Goal: Transaction & Acquisition: Purchase product/service

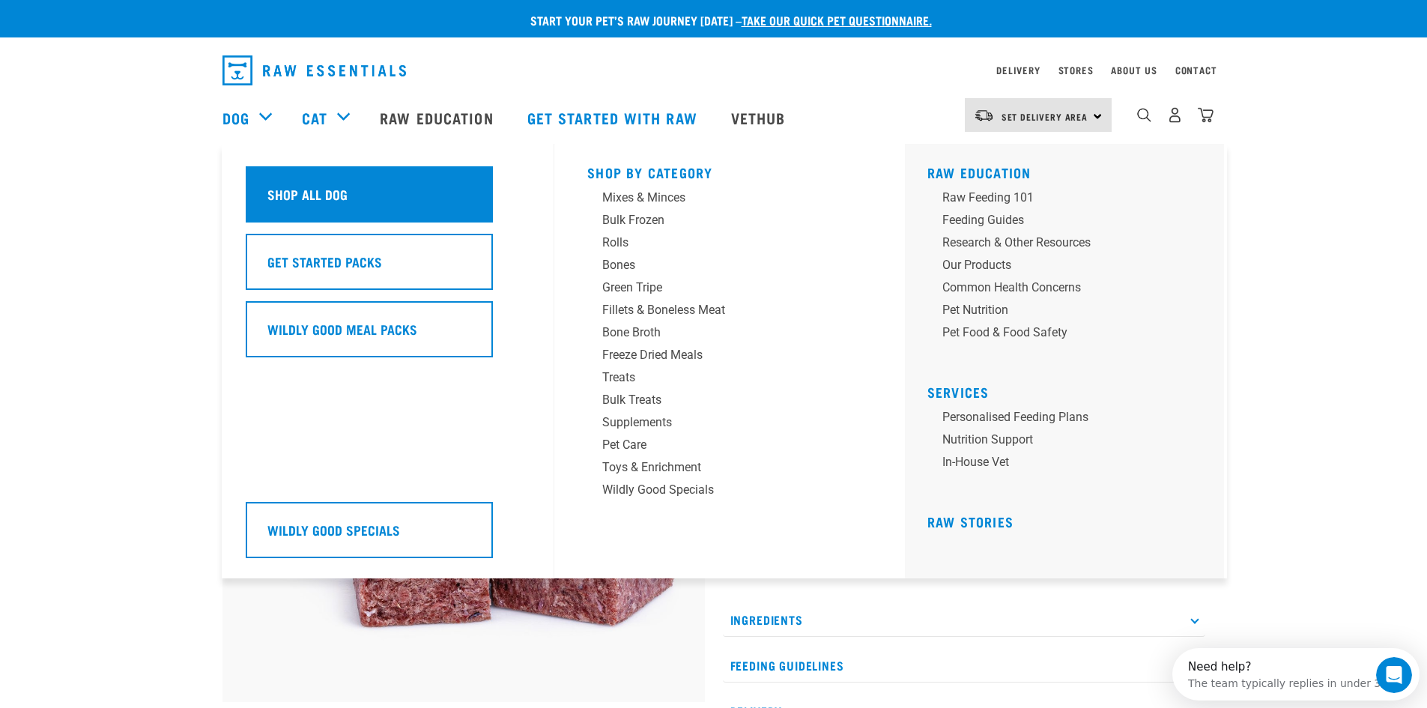
drag, startPoint x: 352, startPoint y: 201, endPoint x: 381, endPoint y: 191, distance: 30.8
click at [352, 201] on div "Shop All Dog" at bounding box center [369, 194] width 247 height 56
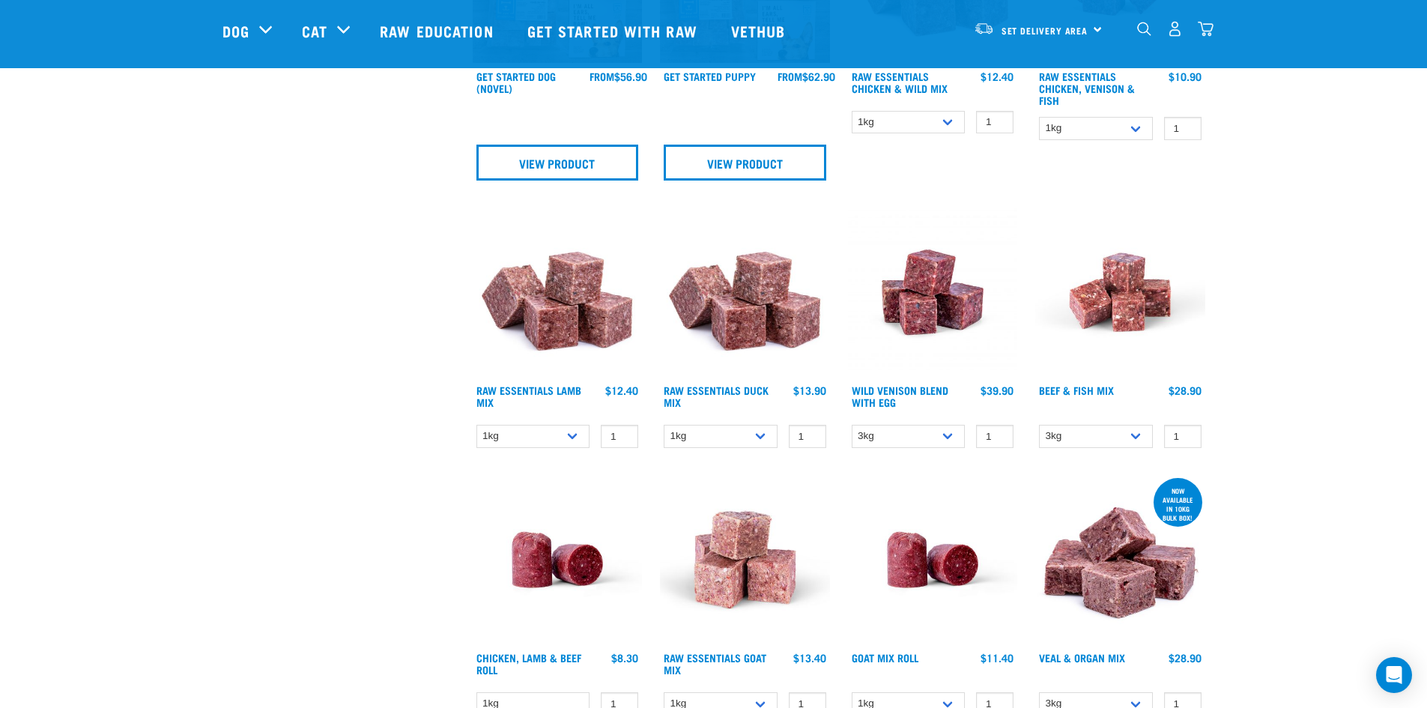
scroll to position [974, 0]
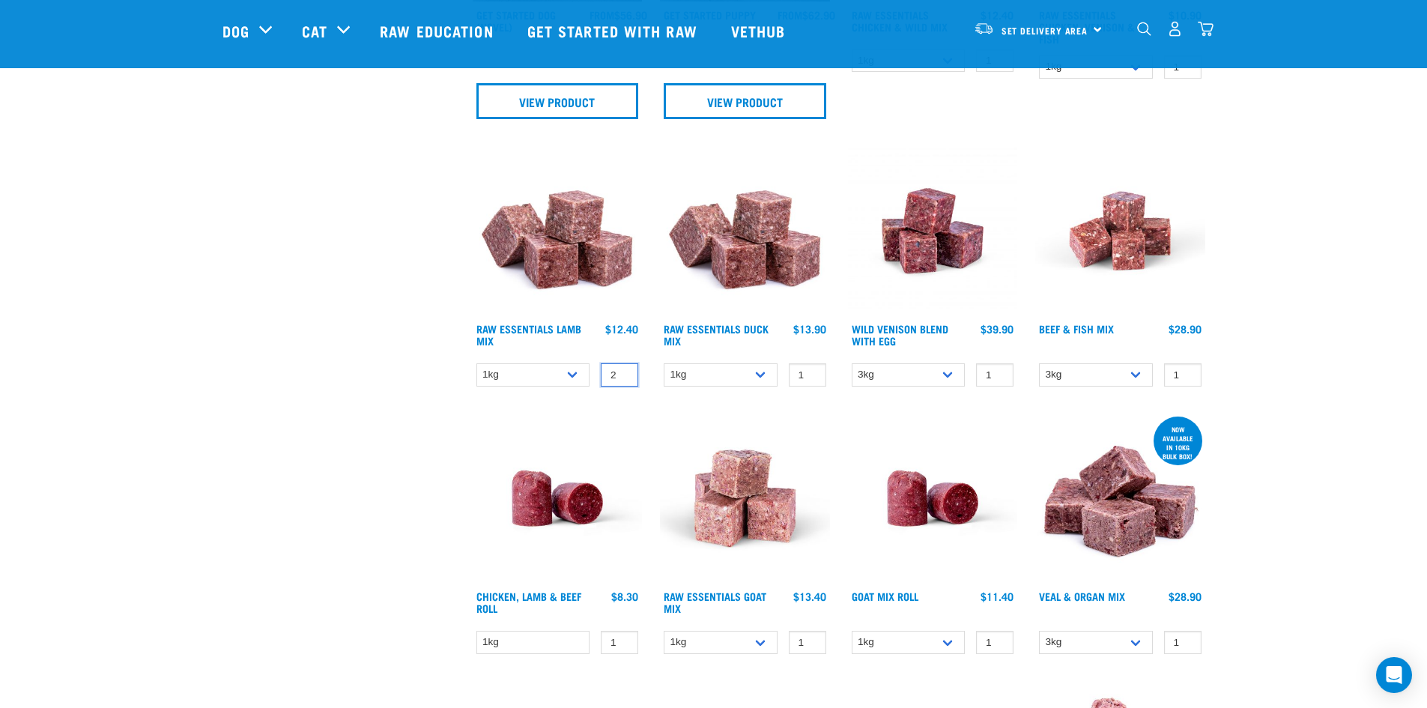
click at [622, 370] on input "2" at bounding box center [619, 374] width 37 height 23
type input "3"
click at [622, 370] on input "3" at bounding box center [619, 374] width 37 height 23
click at [546, 408] on div "Chicken, Lamb & Beef Roll 1" at bounding box center [558, 538] width 188 height 267
click at [533, 222] on img at bounding box center [558, 231] width 170 height 170
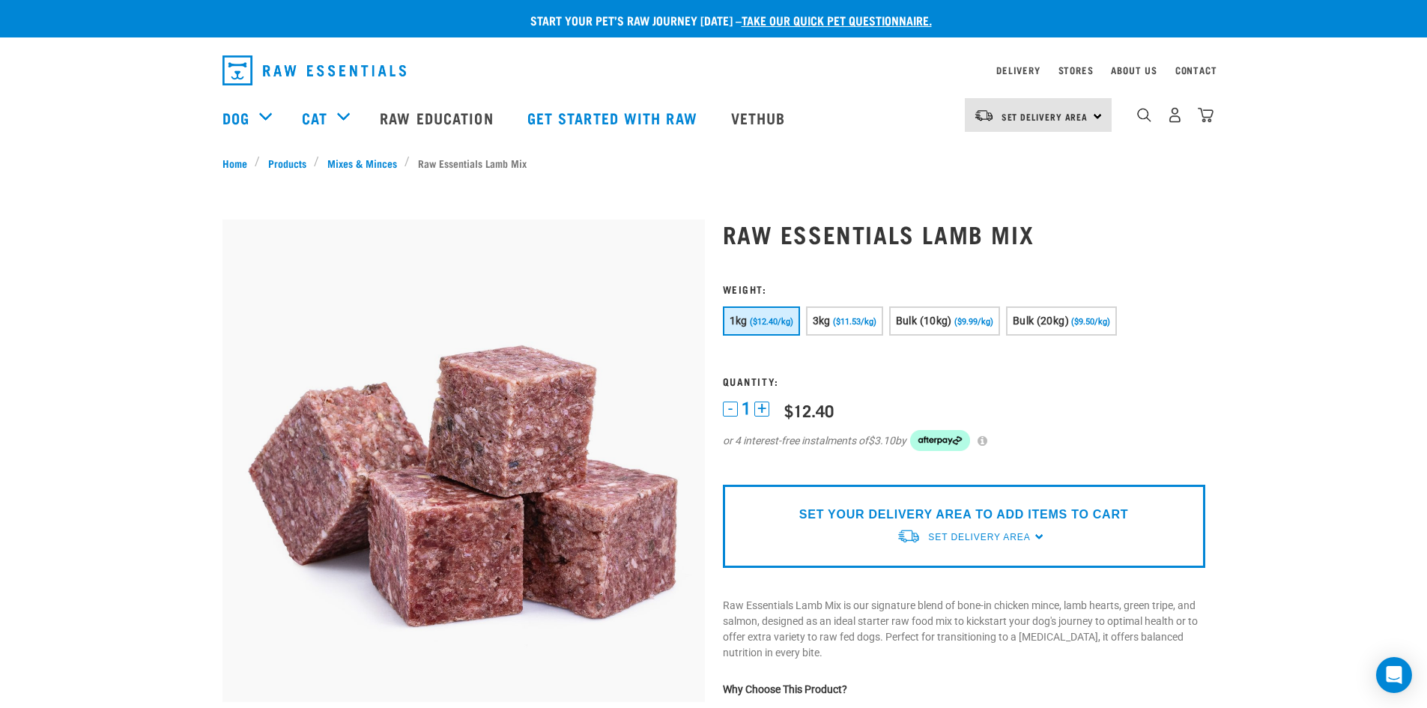
click at [1214, 121] on img "dropdown navigation" at bounding box center [1206, 115] width 16 height 16
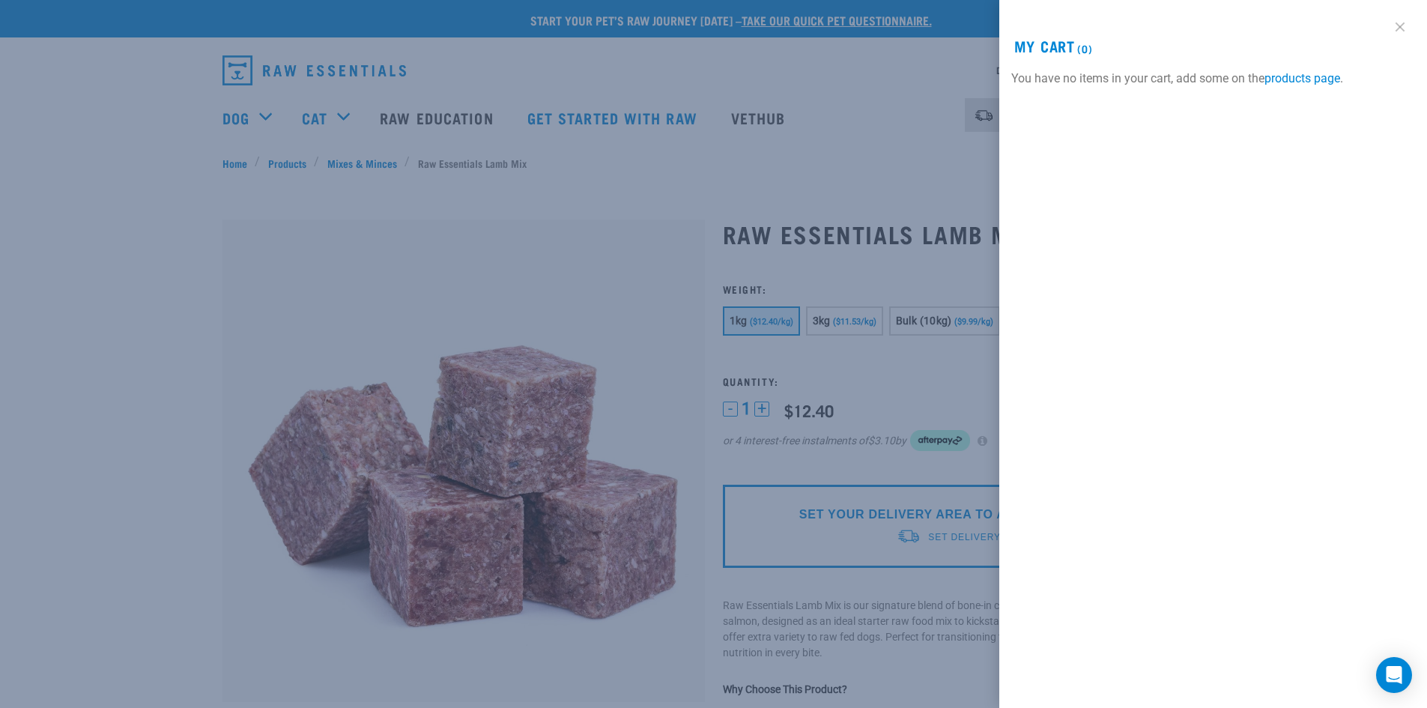
click at [1400, 28] on link at bounding box center [1400, 27] width 24 height 24
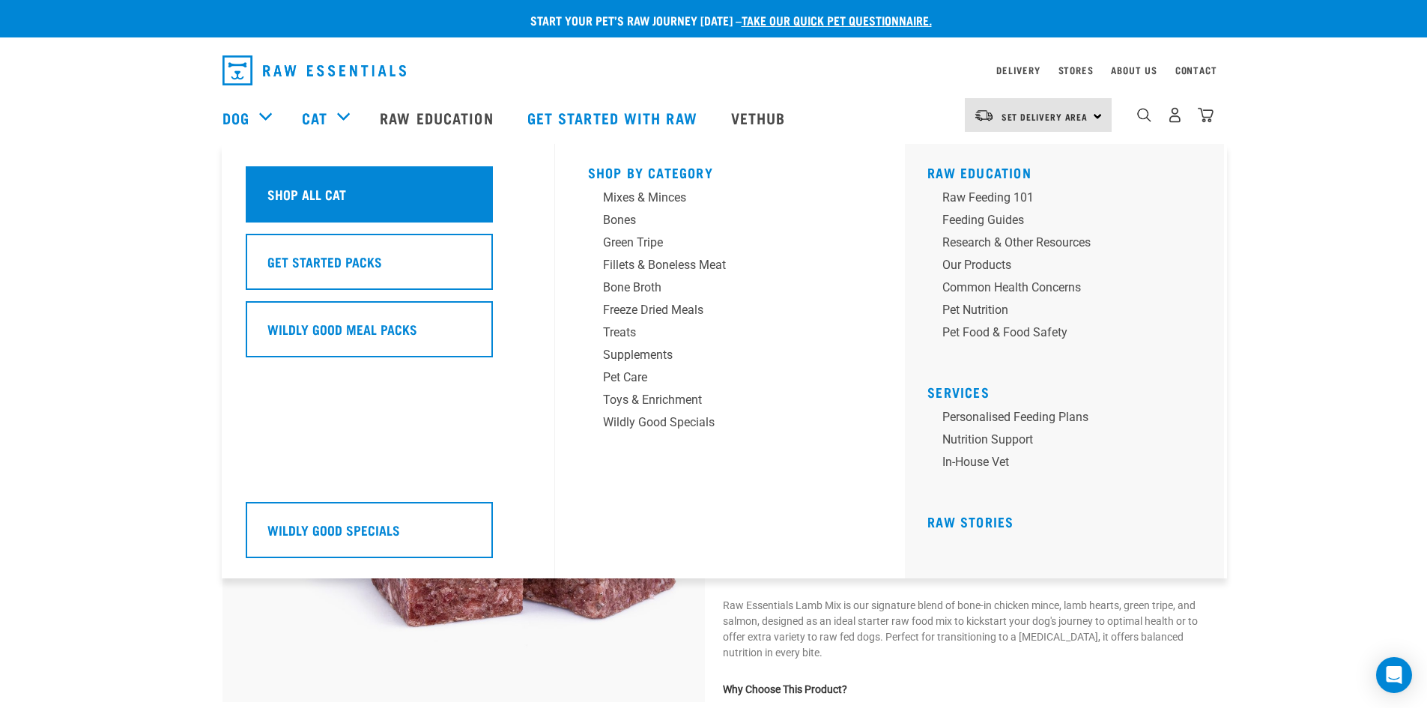
click at [337, 190] on h5 "Shop All Cat" at bounding box center [306, 193] width 79 height 19
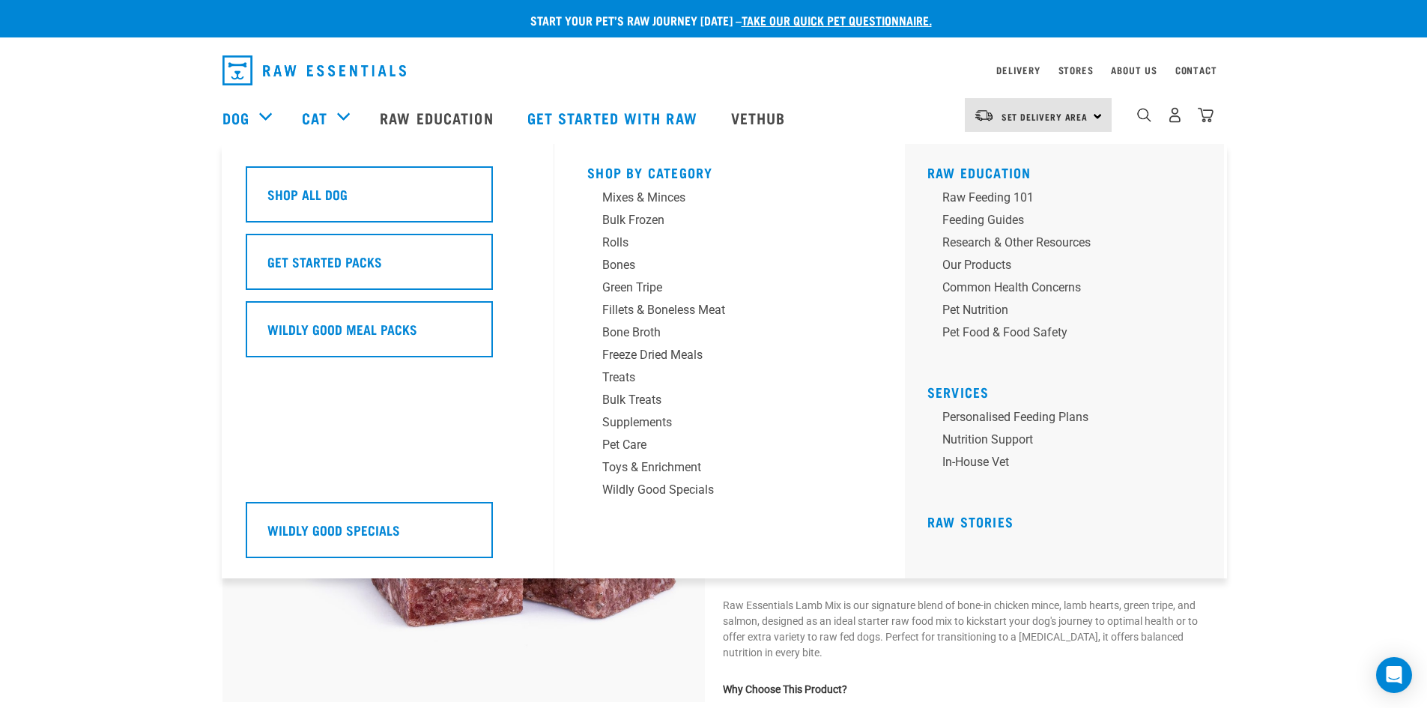
click at [262, 113] on div "Dog" at bounding box center [255, 118] width 64 height 60
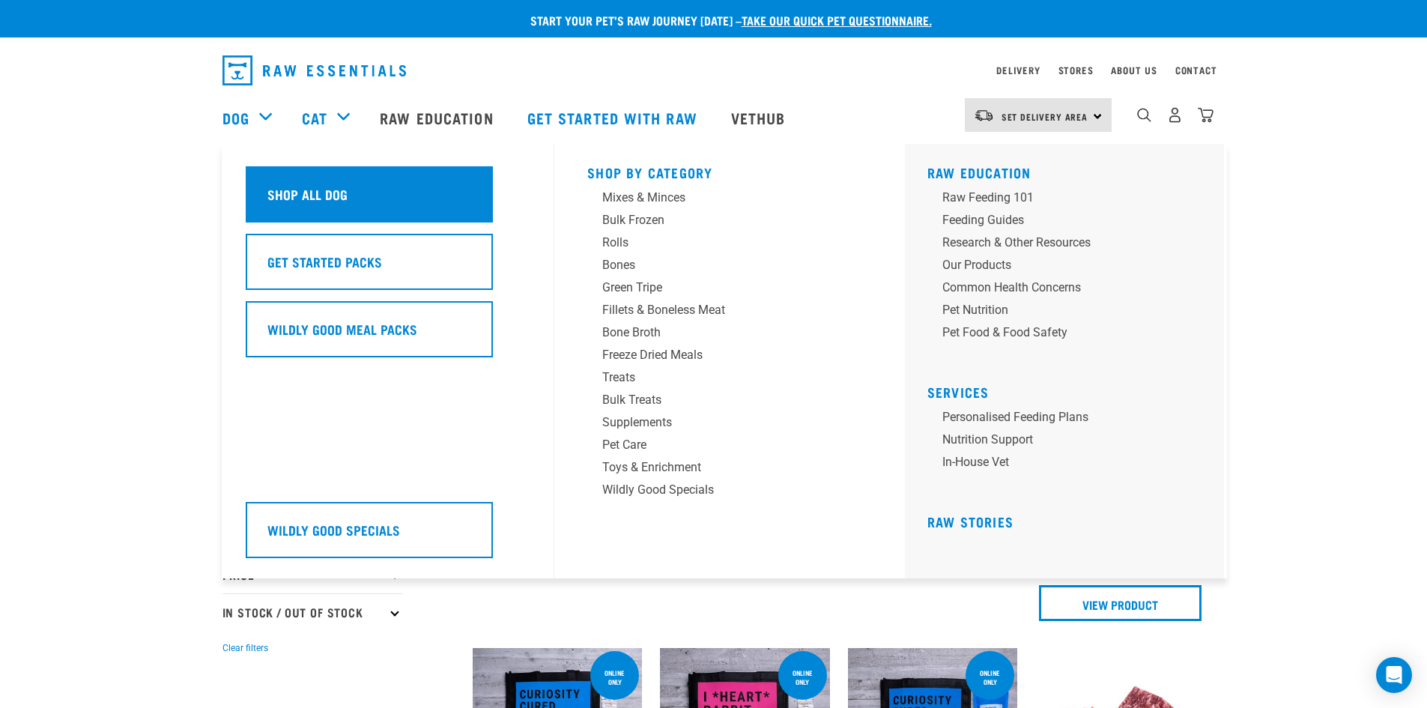
click at [317, 199] on h5 "Shop All Dog" at bounding box center [307, 193] width 80 height 19
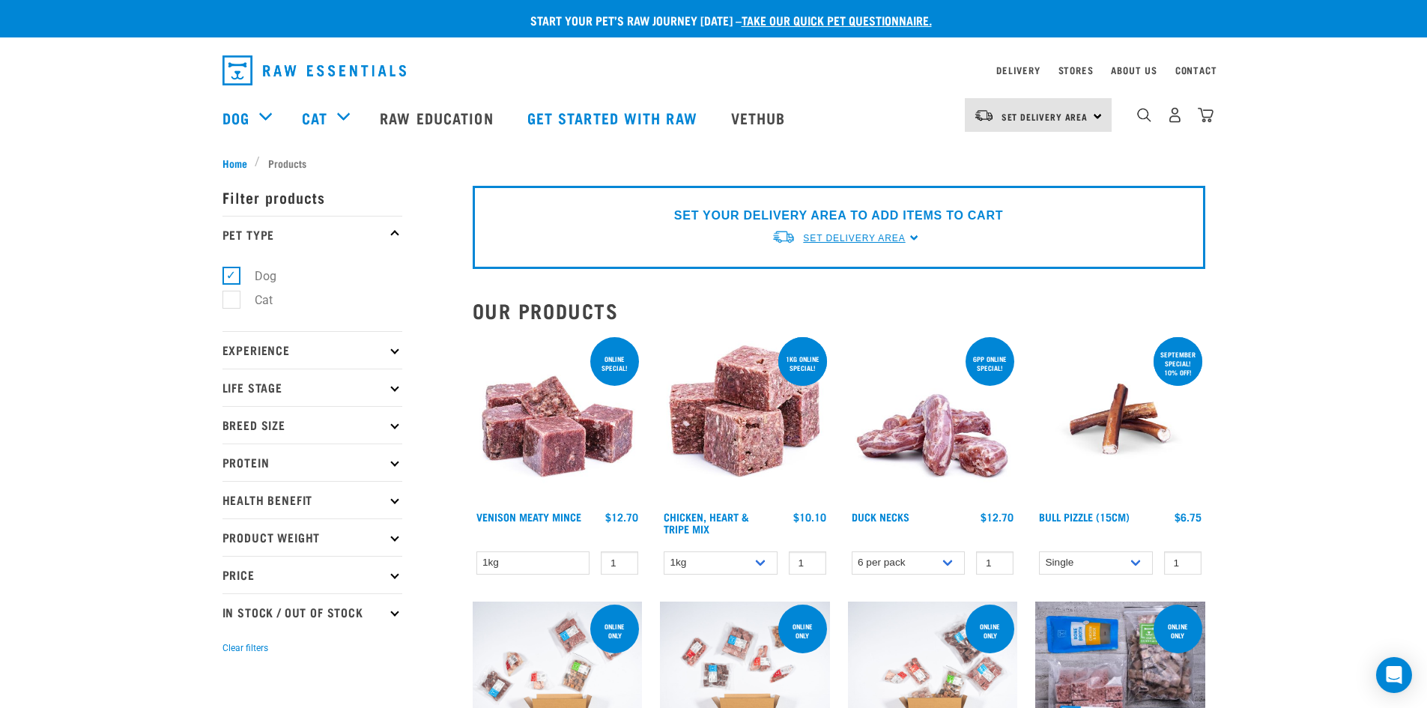
click at [886, 236] on span "Set Delivery Area" at bounding box center [854, 238] width 102 height 10
click at [787, 272] on link "[GEOGRAPHIC_DATA]" at bounding box center [846, 273] width 149 height 25
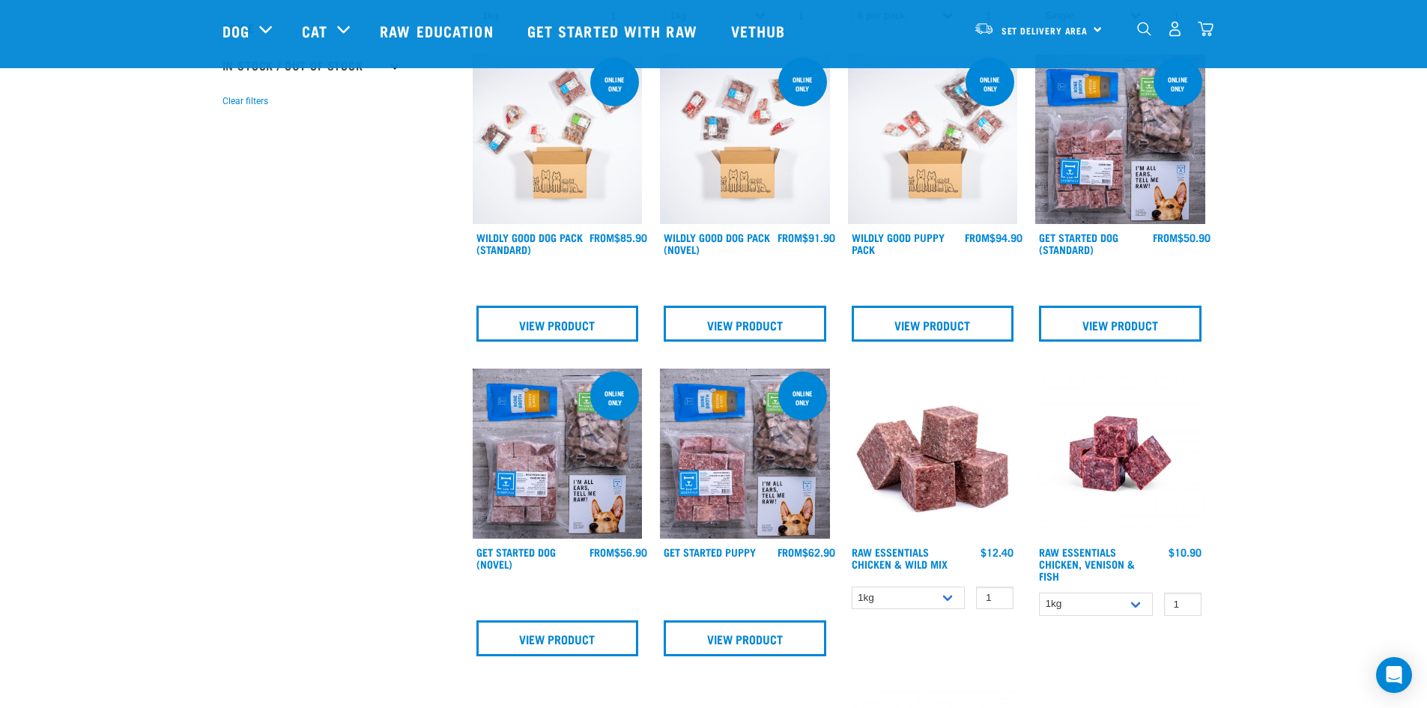
scroll to position [450, 0]
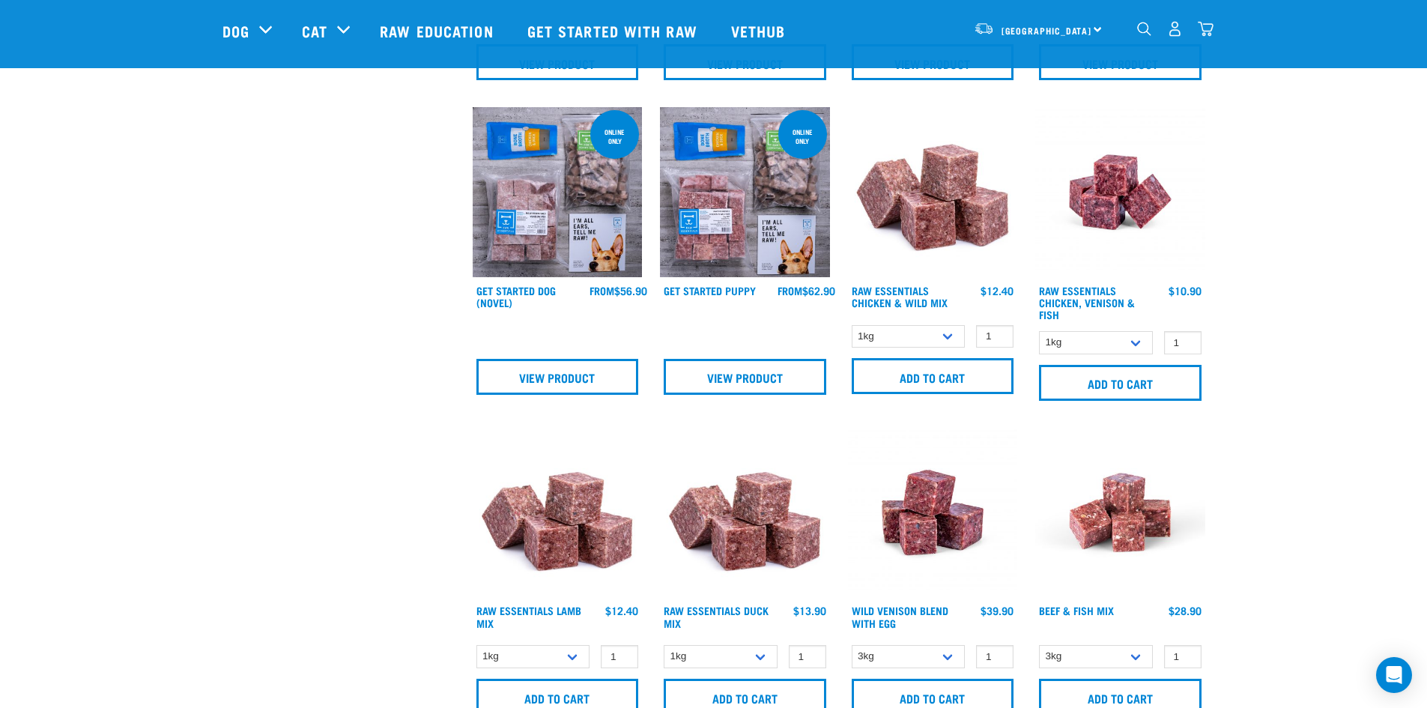
scroll to position [848, 0]
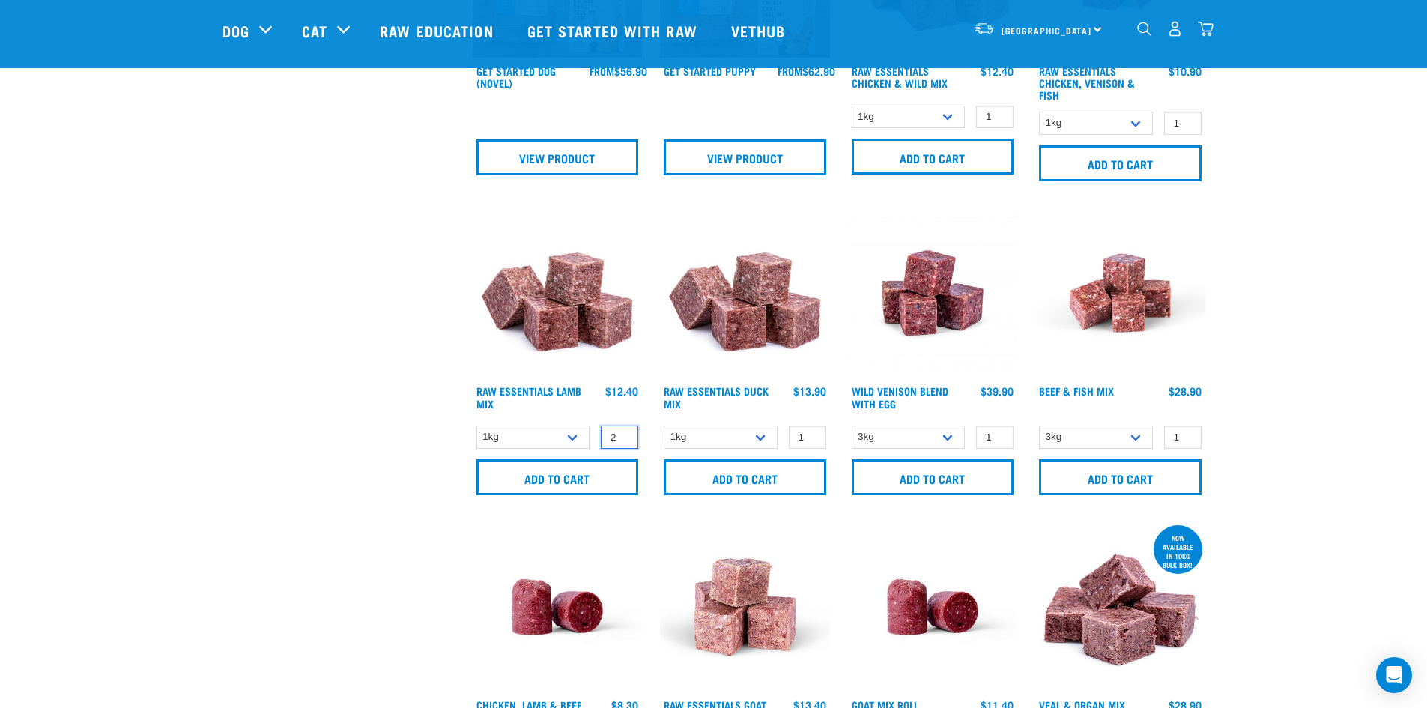
click at [624, 432] on input "2" at bounding box center [619, 437] width 37 height 23
type input "3"
click at [624, 432] on input "3" at bounding box center [619, 437] width 37 height 23
click at [581, 477] on input "Add to cart" at bounding box center [558, 477] width 163 height 36
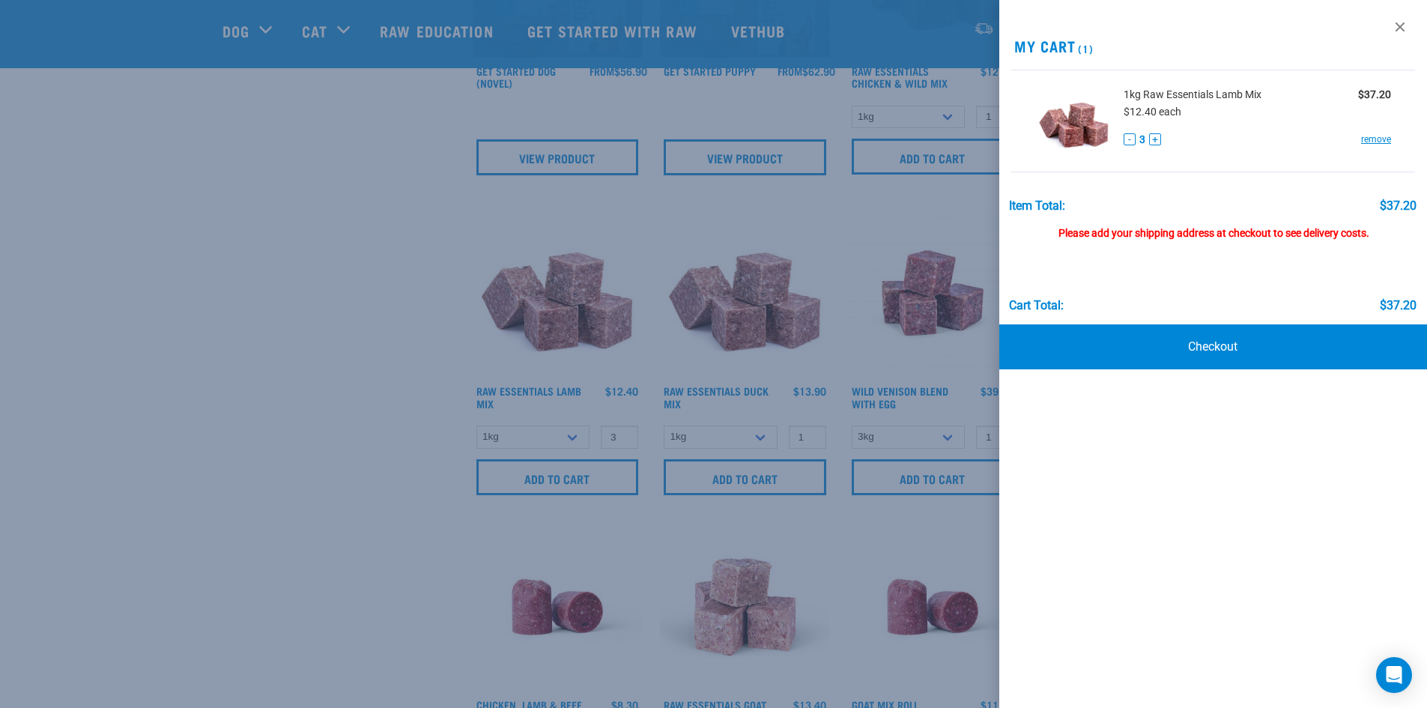
click at [396, 291] on div at bounding box center [713, 354] width 1427 height 708
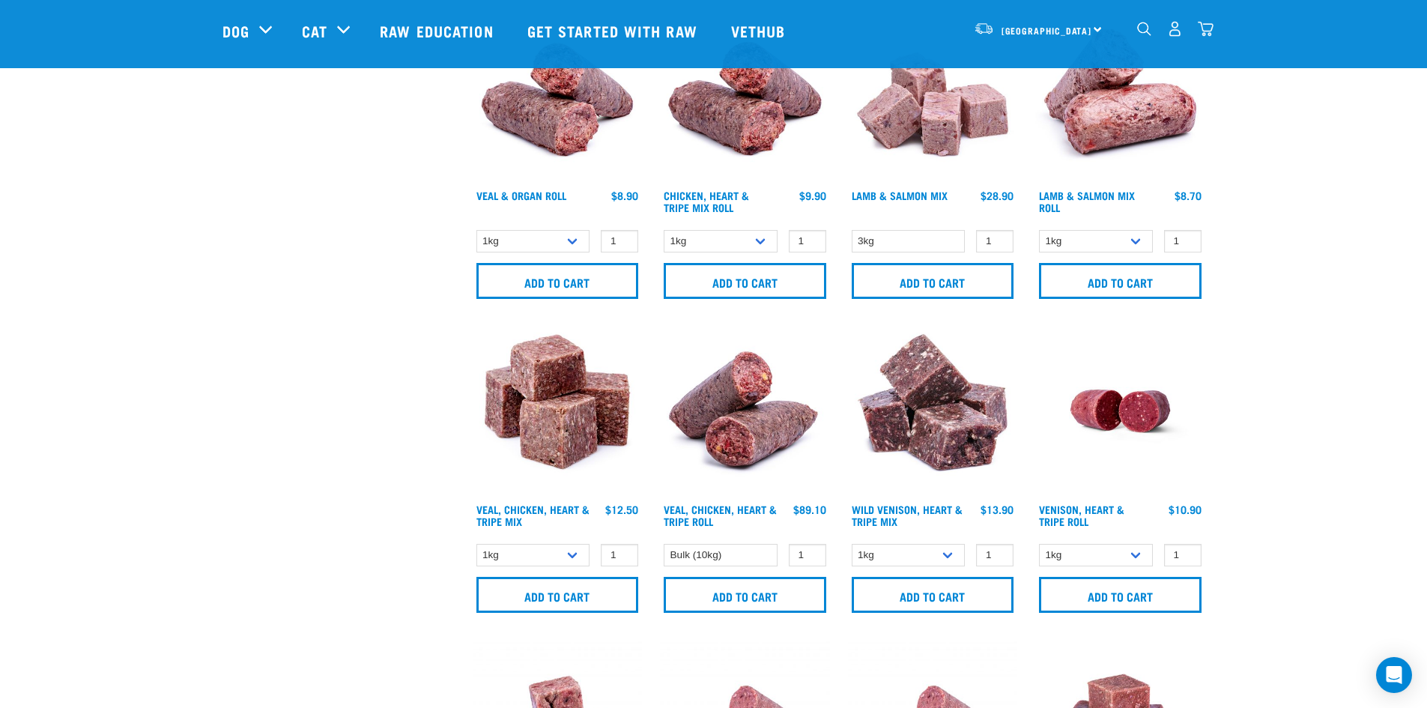
scroll to position [1747, 0]
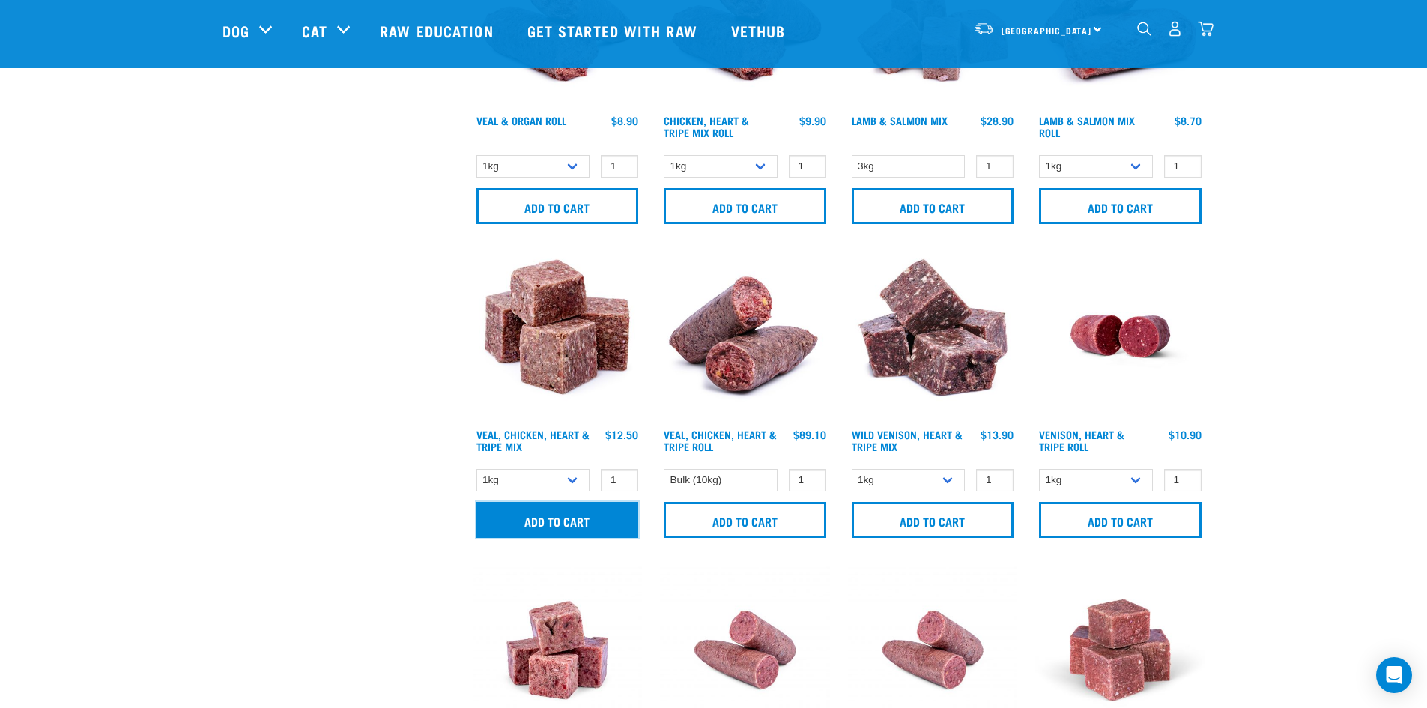
click at [580, 518] on input "Add to cart" at bounding box center [558, 520] width 163 height 36
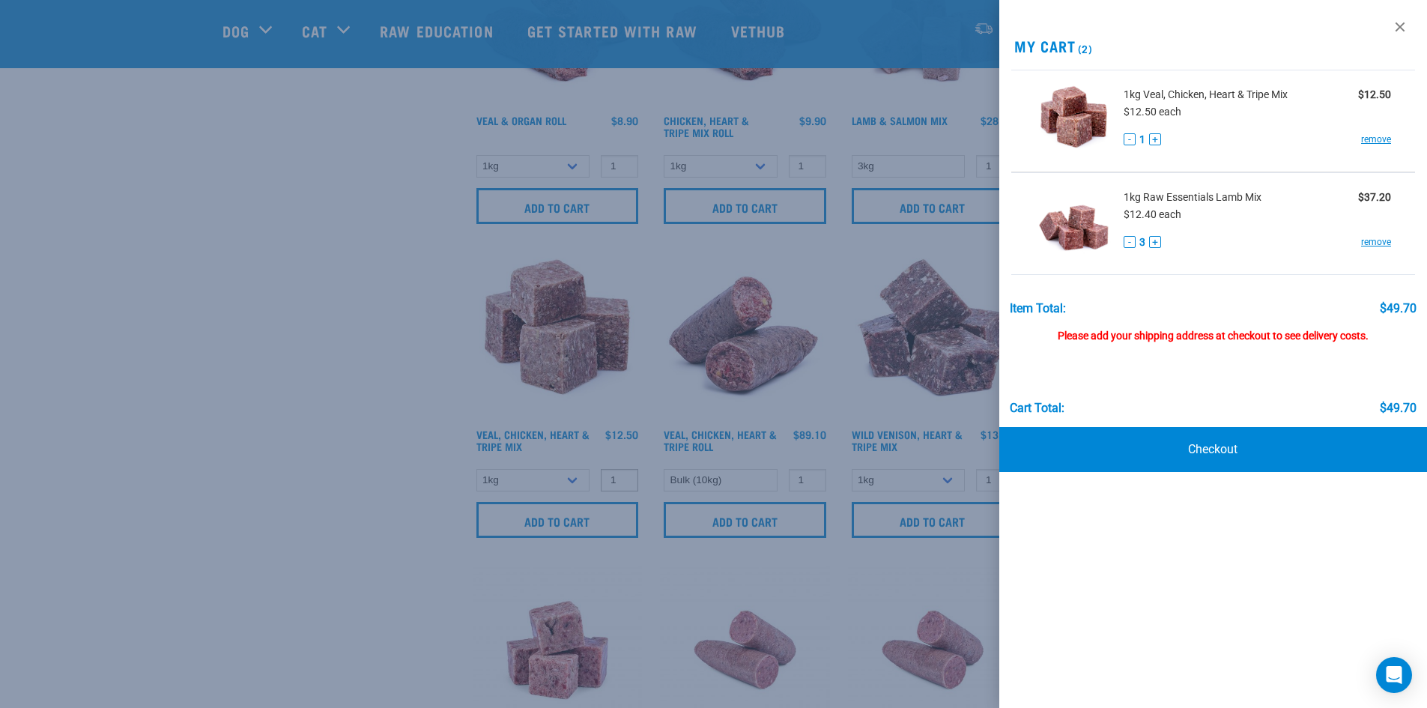
click at [621, 476] on div at bounding box center [713, 354] width 1427 height 708
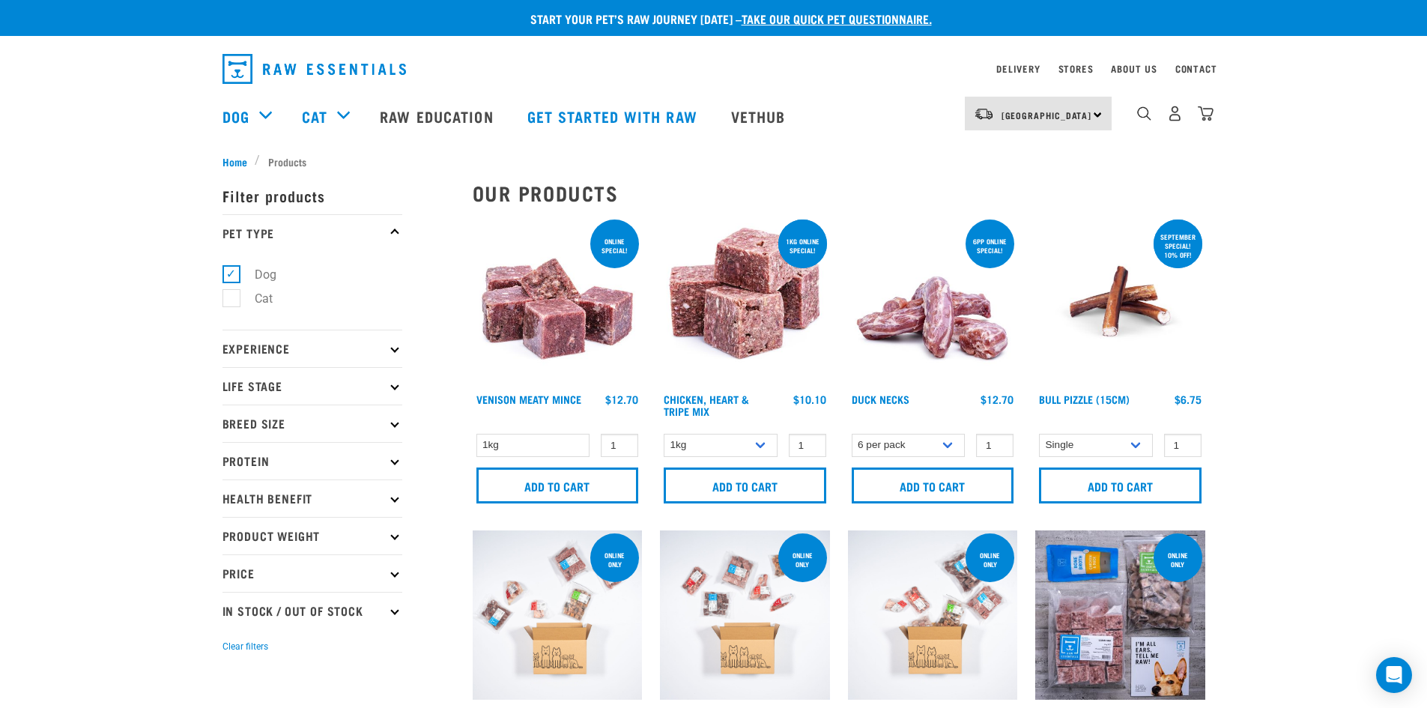
scroll to position [0, 0]
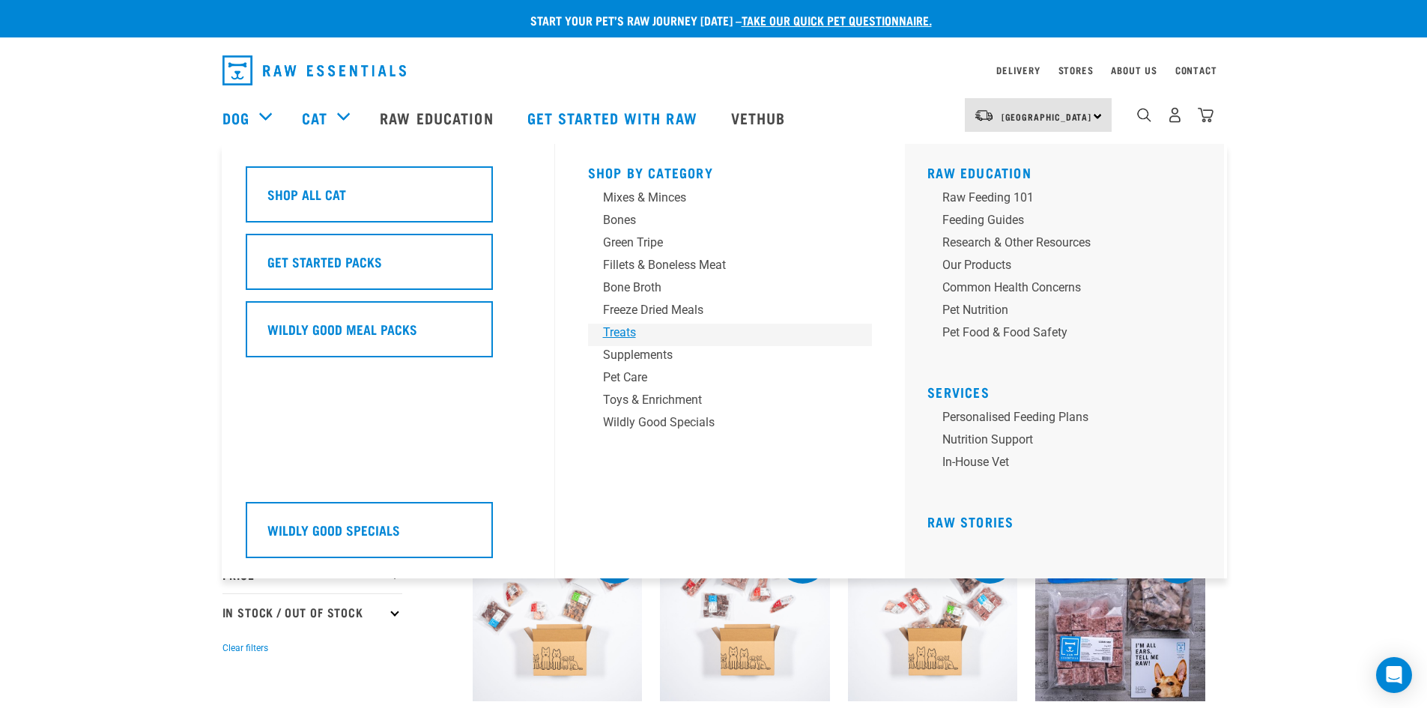
click at [621, 335] on div "Treats" at bounding box center [720, 333] width 234 height 18
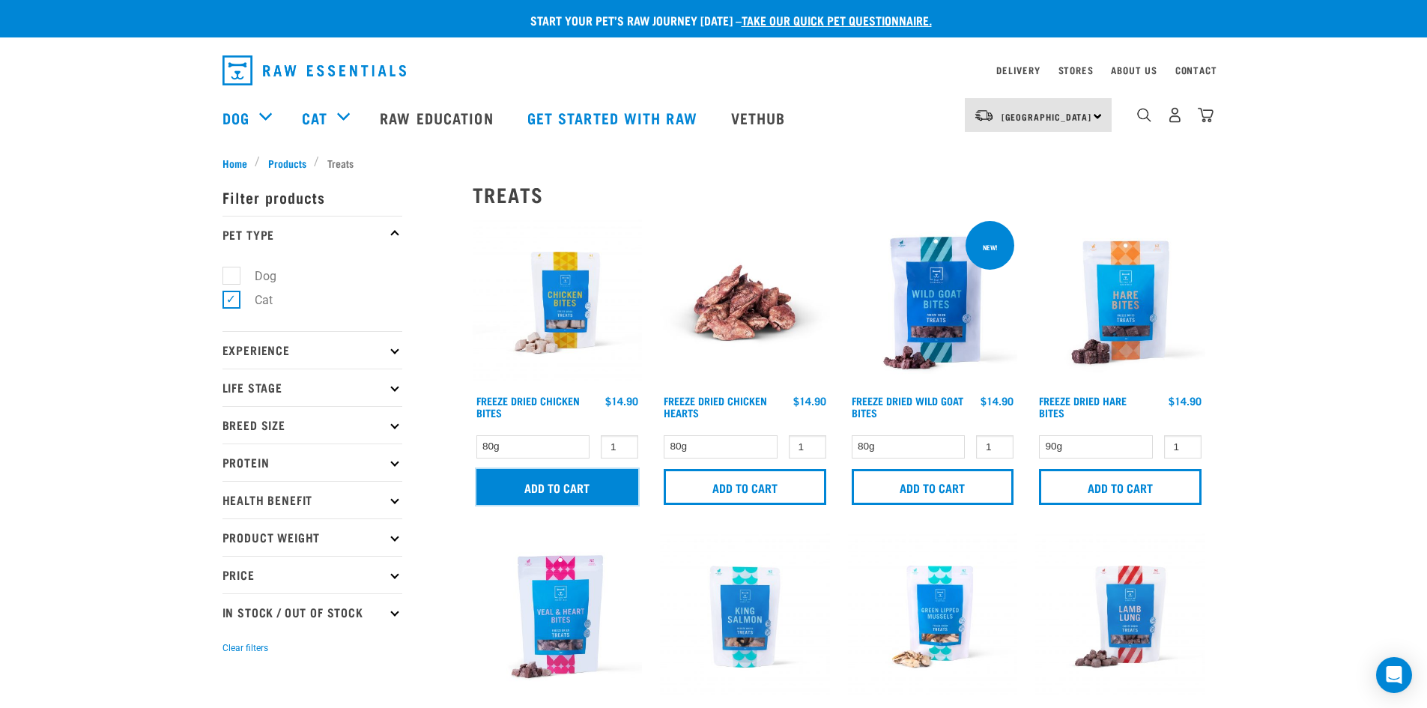
click at [573, 488] on input "Add to cart" at bounding box center [558, 487] width 163 height 36
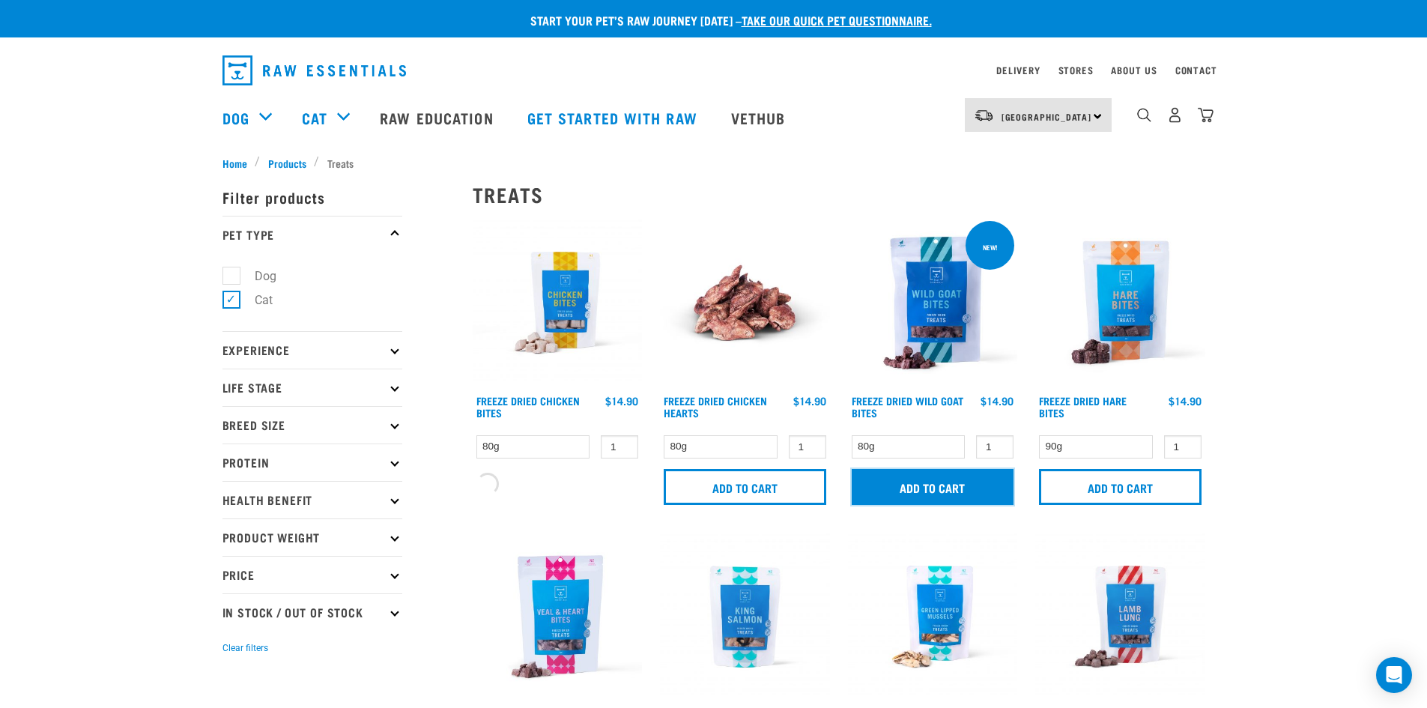
click at [971, 478] on input "Add to cart" at bounding box center [933, 487] width 163 height 36
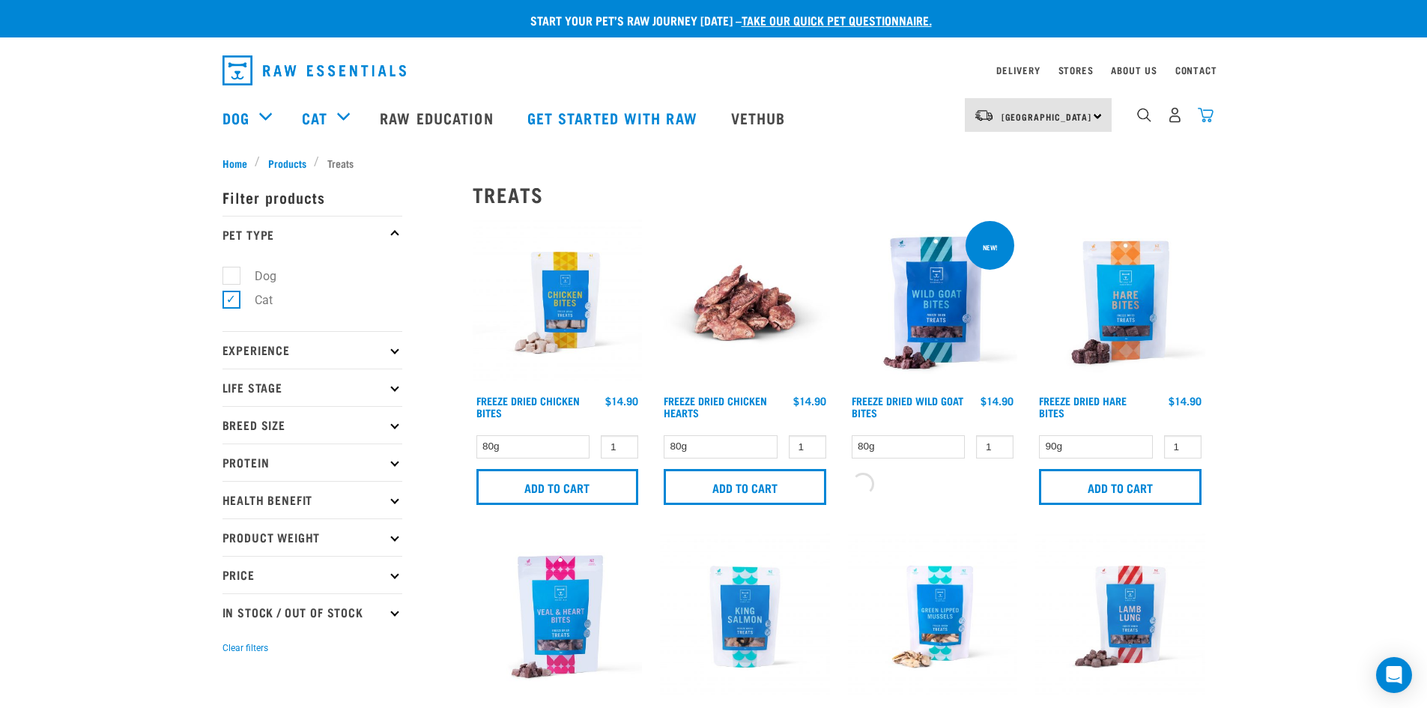
click at [1203, 121] on img "dropdown navigation" at bounding box center [1206, 115] width 16 height 16
click at [1209, 121] on img "dropdown navigation" at bounding box center [1206, 115] width 16 height 16
click at [1207, 118] on img "dropdown navigation" at bounding box center [1206, 115] width 16 height 16
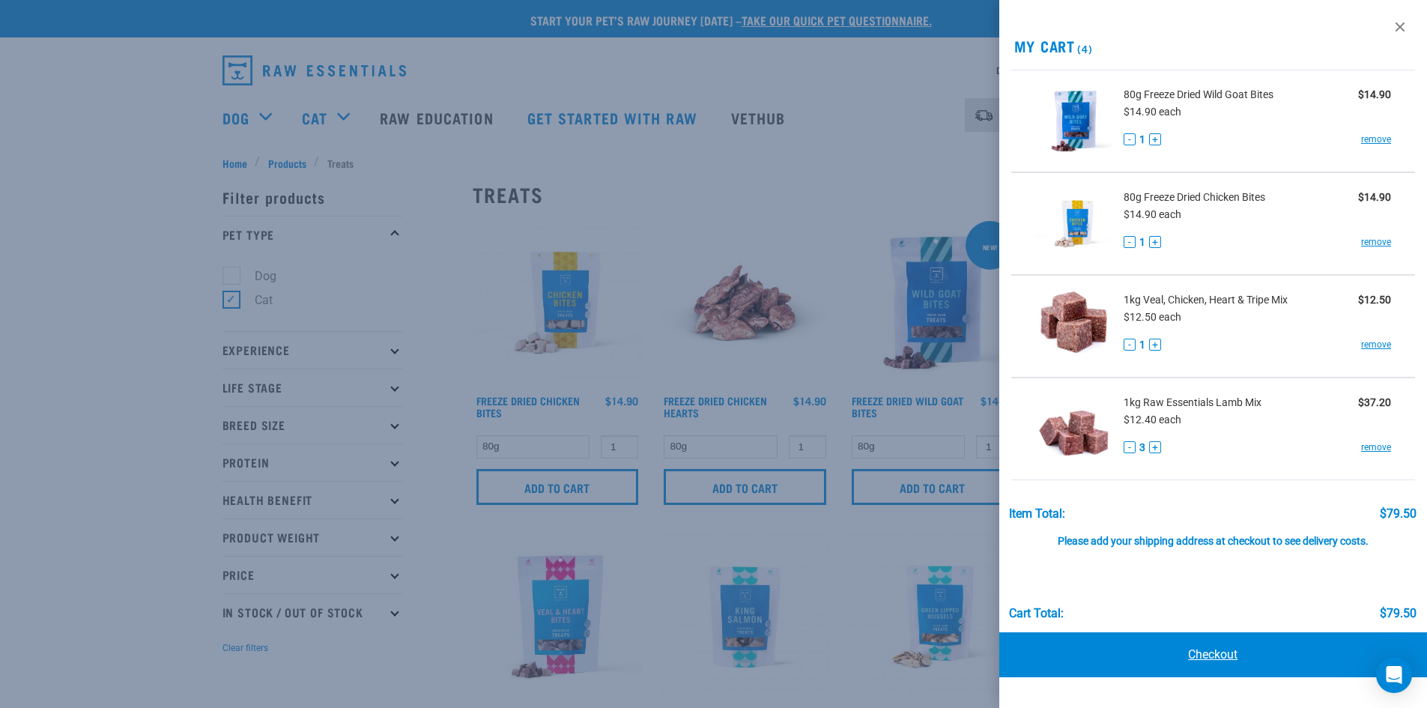
click at [1337, 659] on link "Checkout" at bounding box center [1213, 654] width 429 height 45
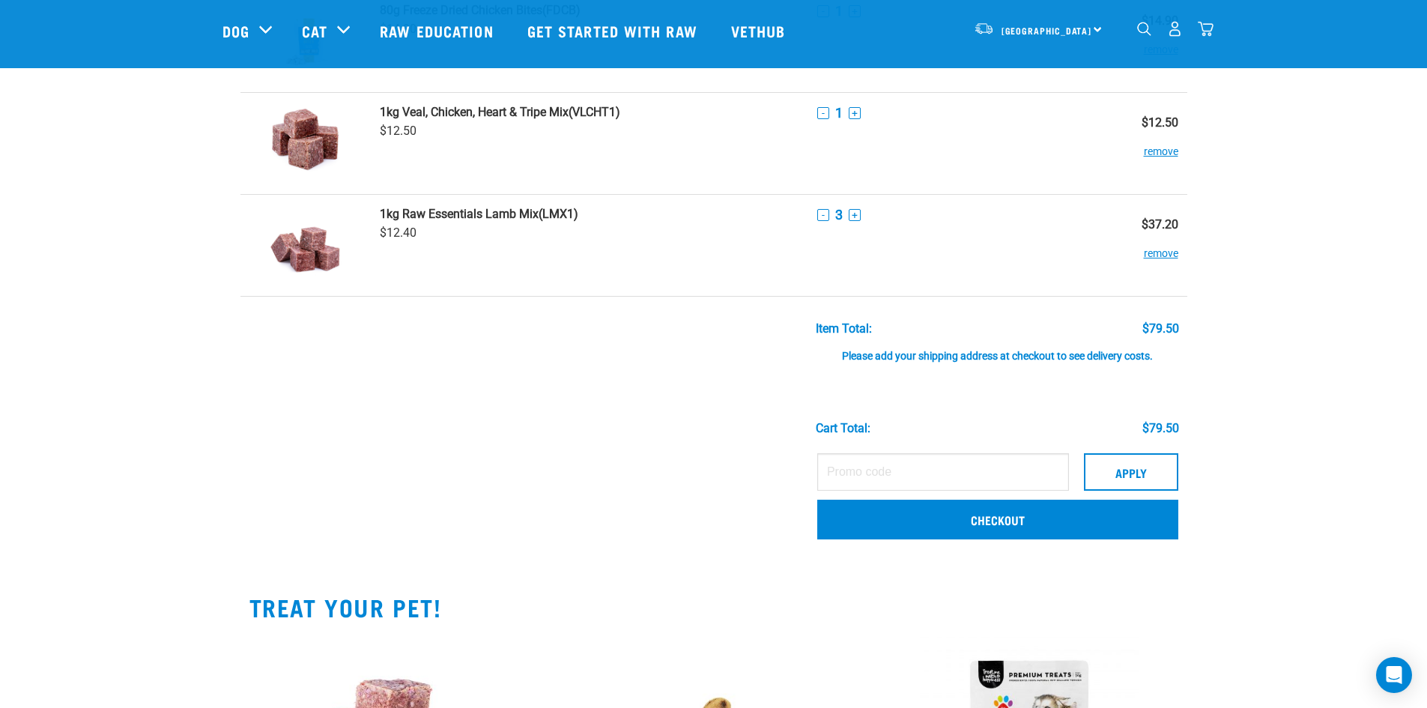
scroll to position [300, 0]
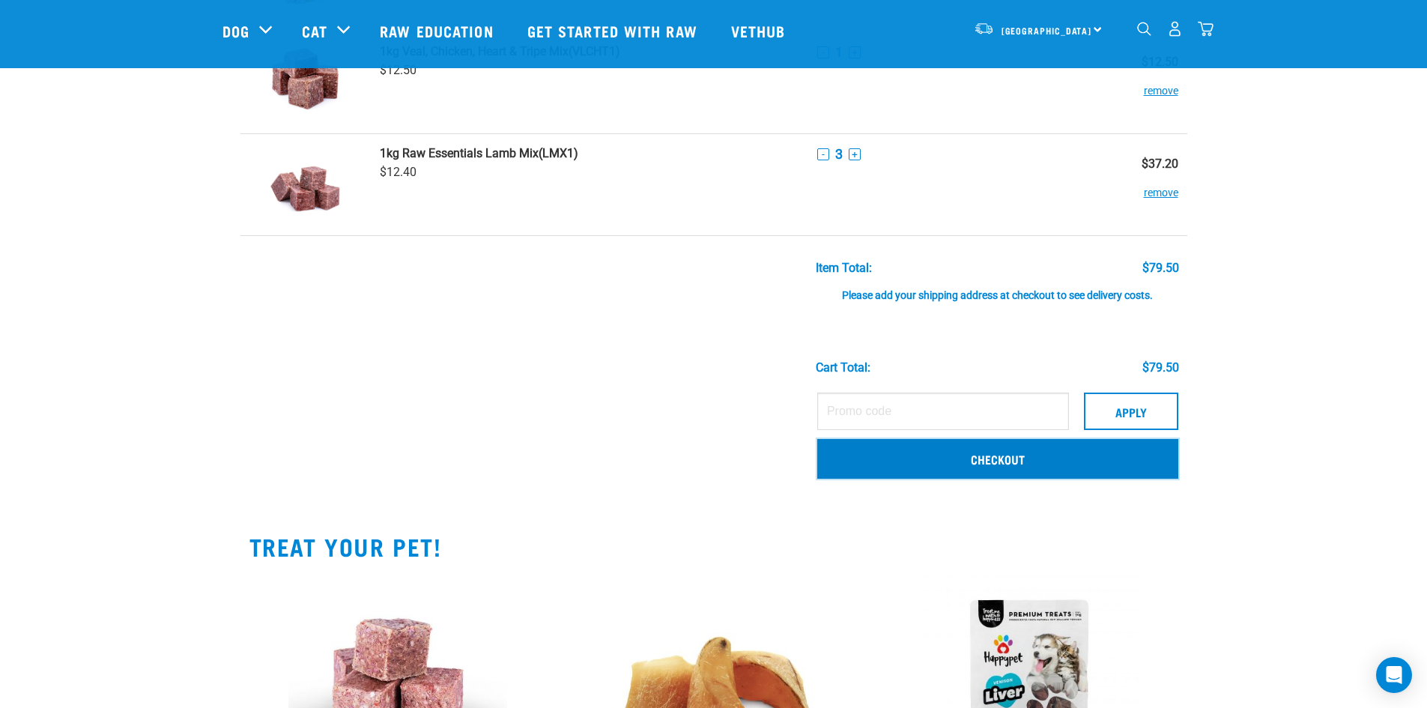
click at [1011, 464] on link "Checkout" at bounding box center [997, 458] width 361 height 39
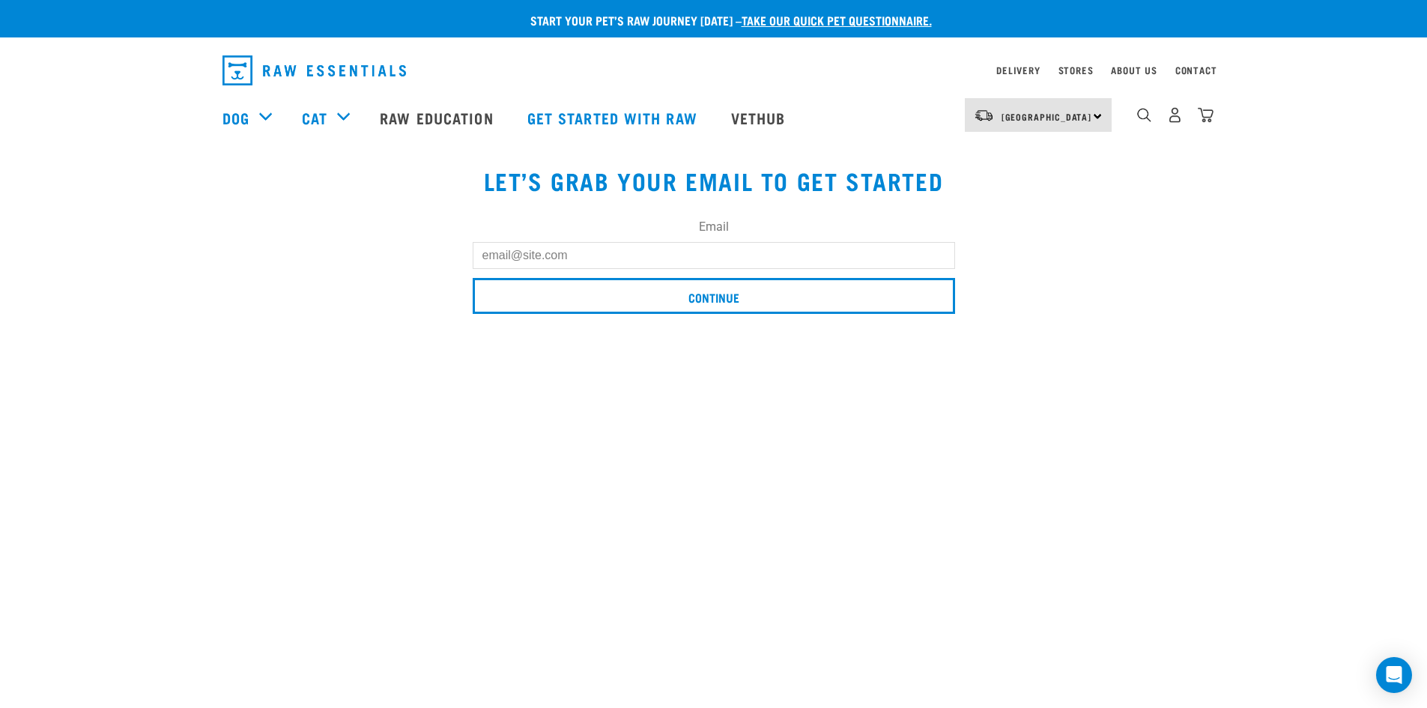
click at [652, 257] on input "Email" at bounding box center [714, 255] width 483 height 27
type input "katjamariakershaw@gmail.com"
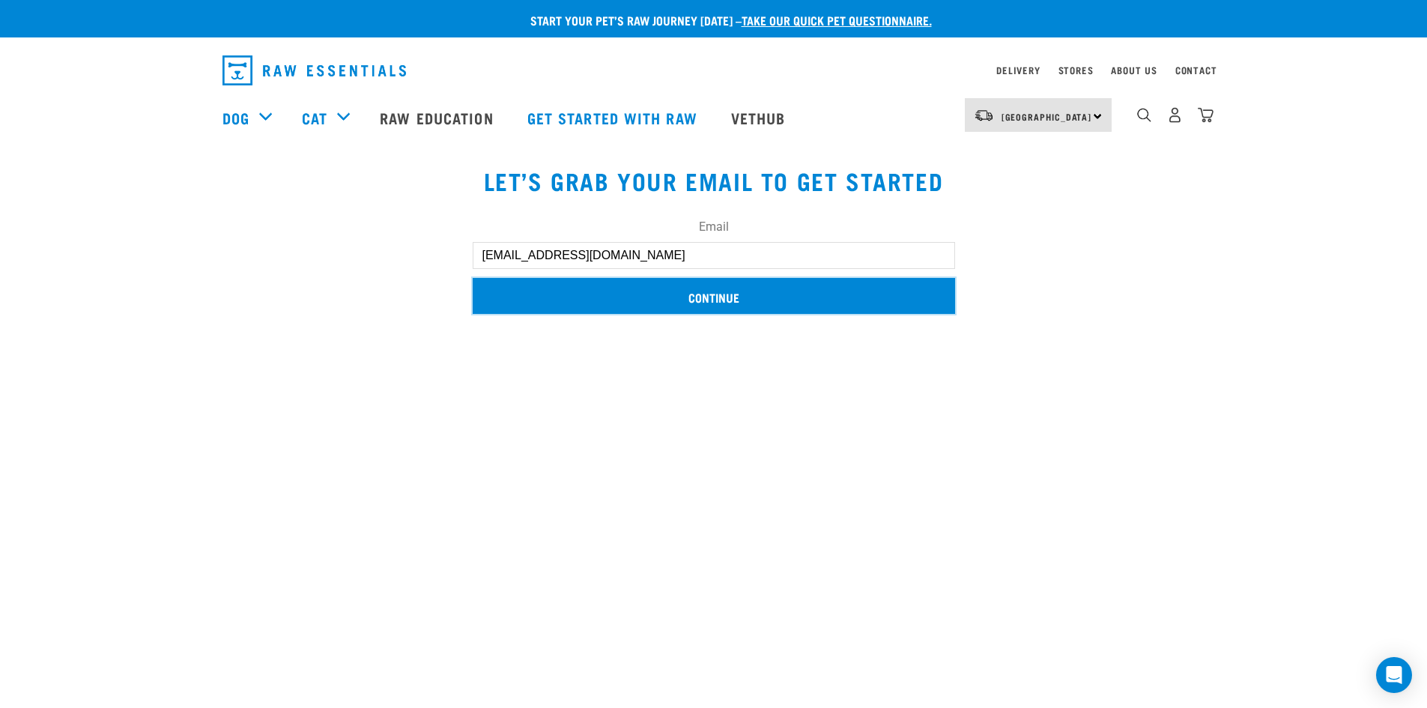
click at [733, 298] on input "Continue" at bounding box center [714, 296] width 483 height 36
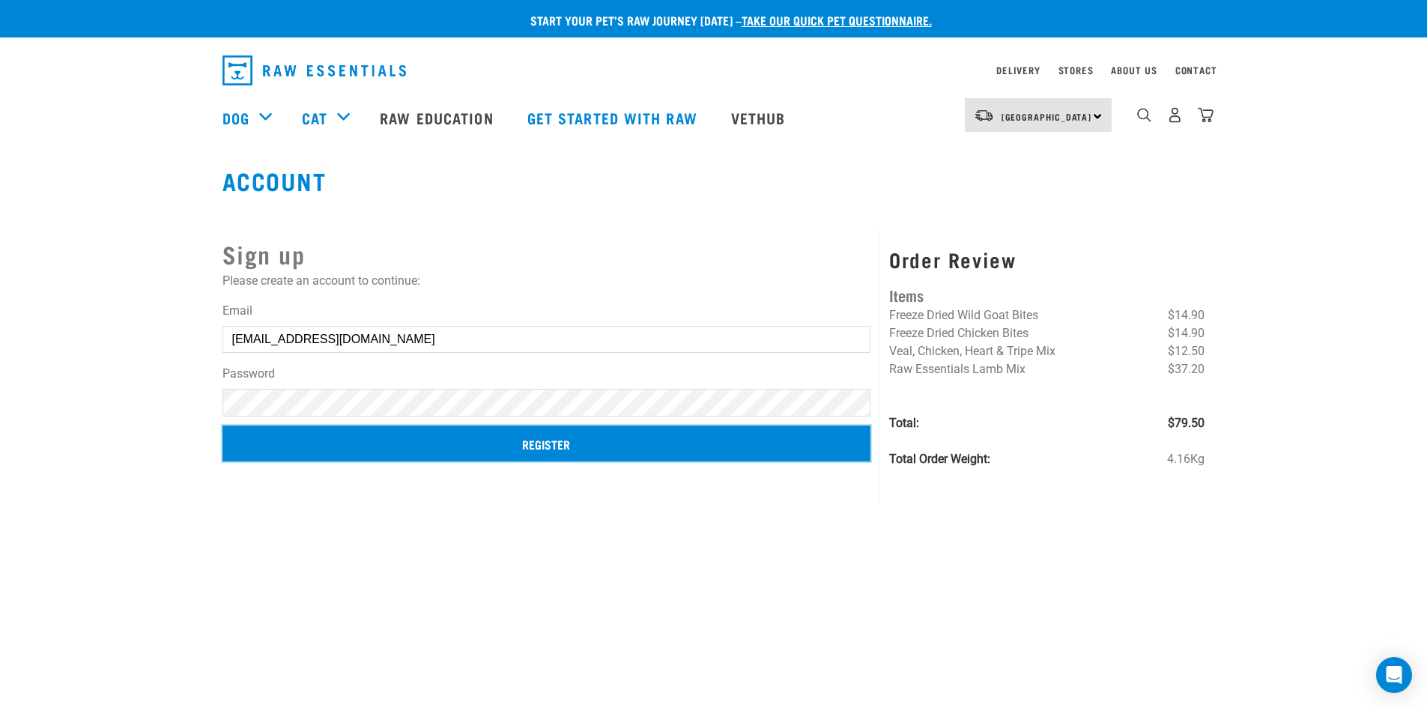
click at [554, 445] on input "Register" at bounding box center [547, 444] width 649 height 36
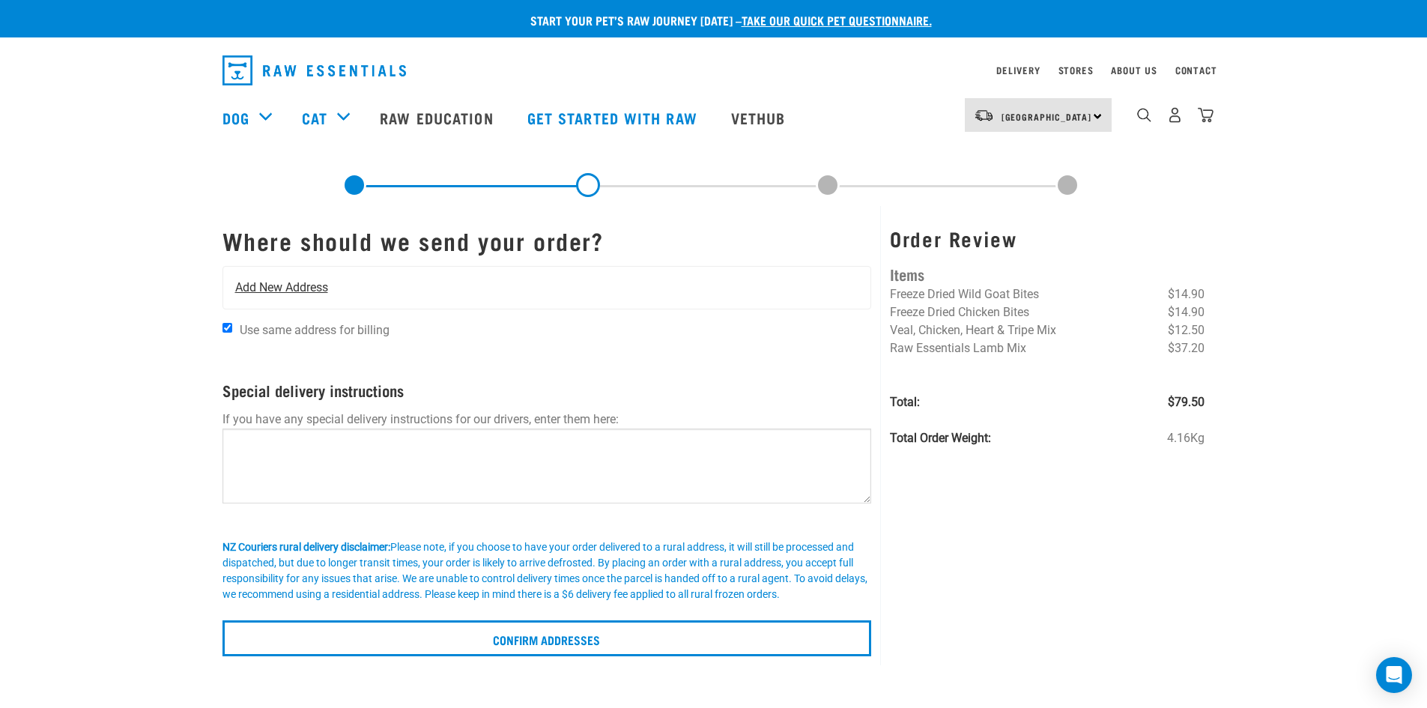
click at [304, 288] on span "Add New Address" at bounding box center [281, 288] width 93 height 18
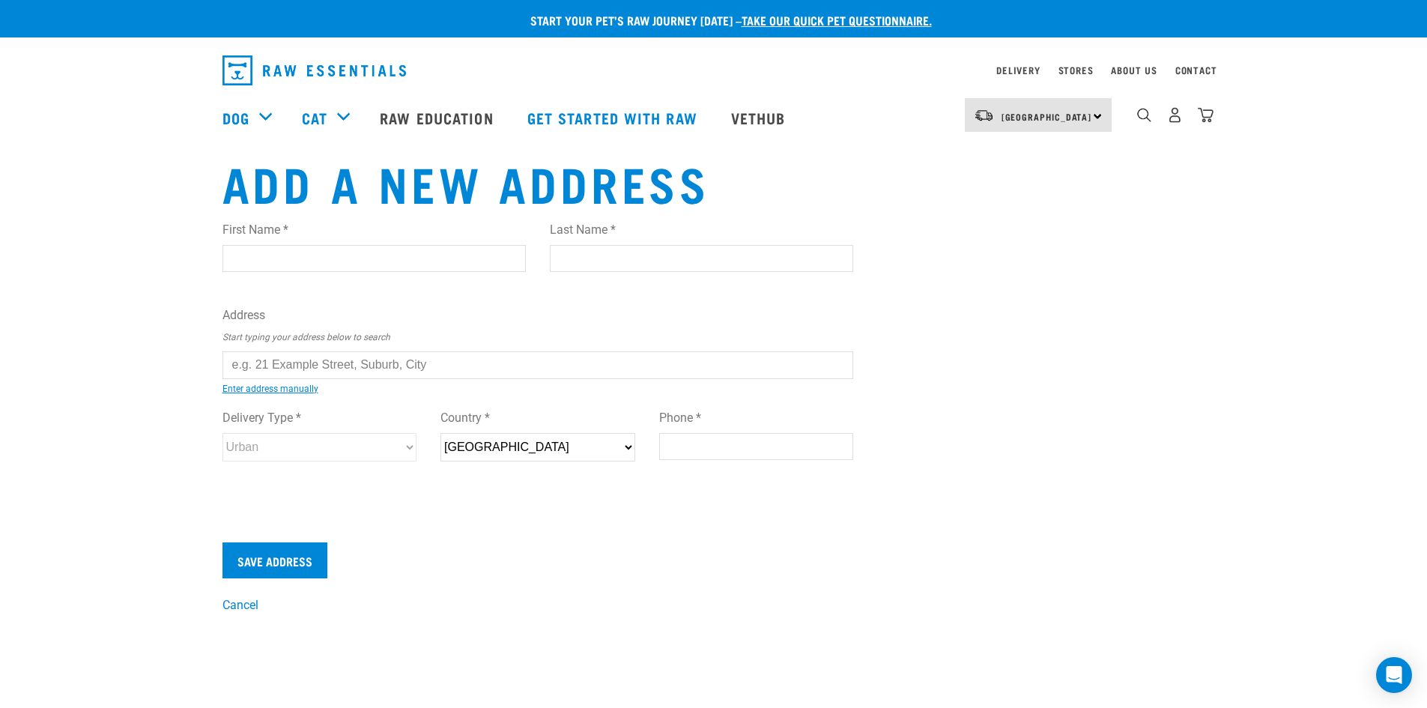
click at [288, 258] on input "First Name *" at bounding box center [374, 258] width 303 height 27
type input "k"
type input "Katja"
type input "Kershaw"
click at [340, 367] on input "text" at bounding box center [539, 364] width 632 height 27
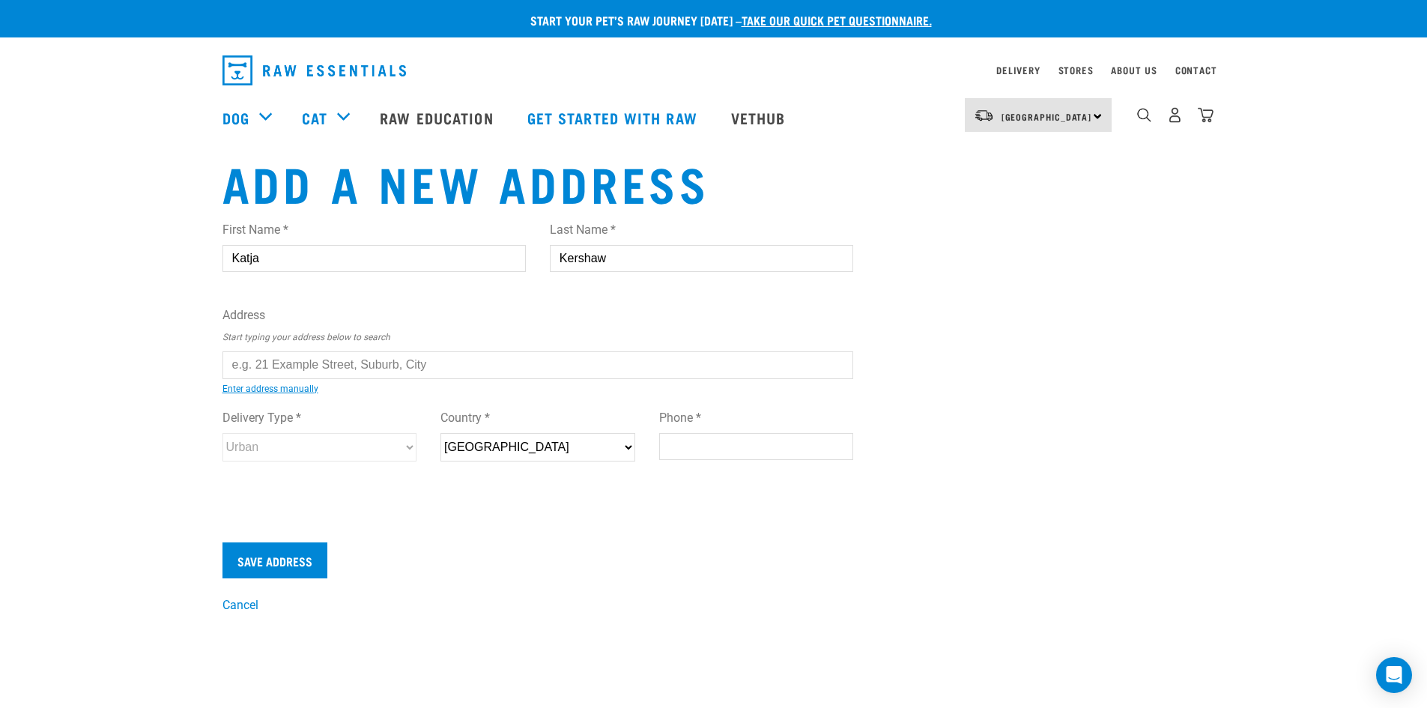
type input "C"
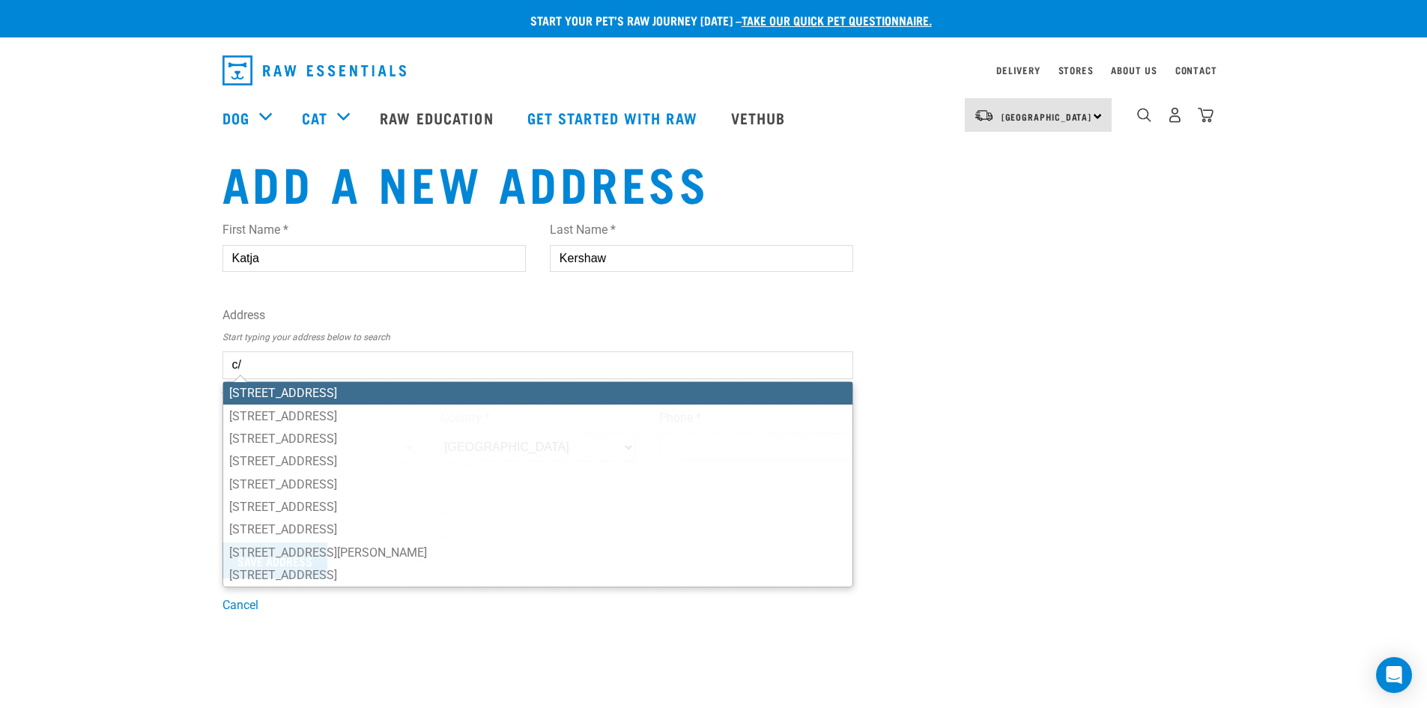
type input "c"
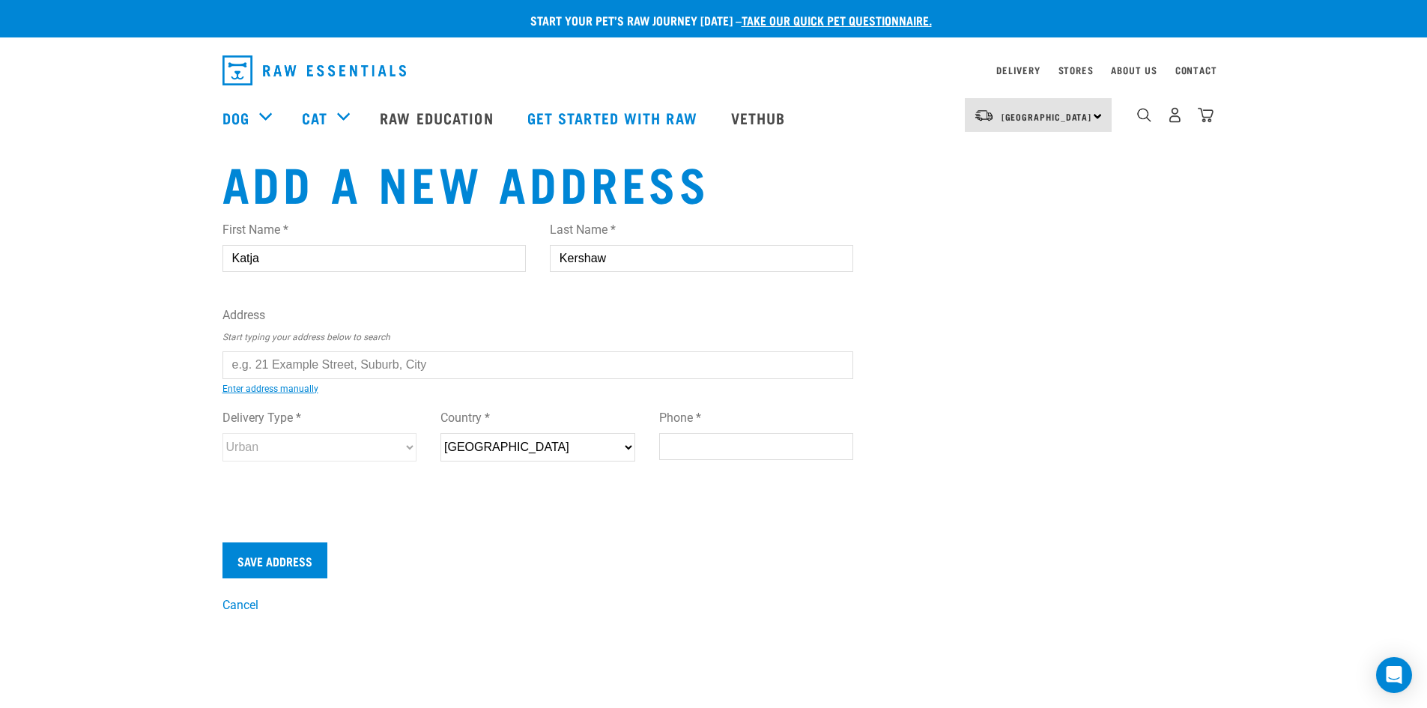
click at [307, 363] on input "text" at bounding box center [539, 364] width 632 height 27
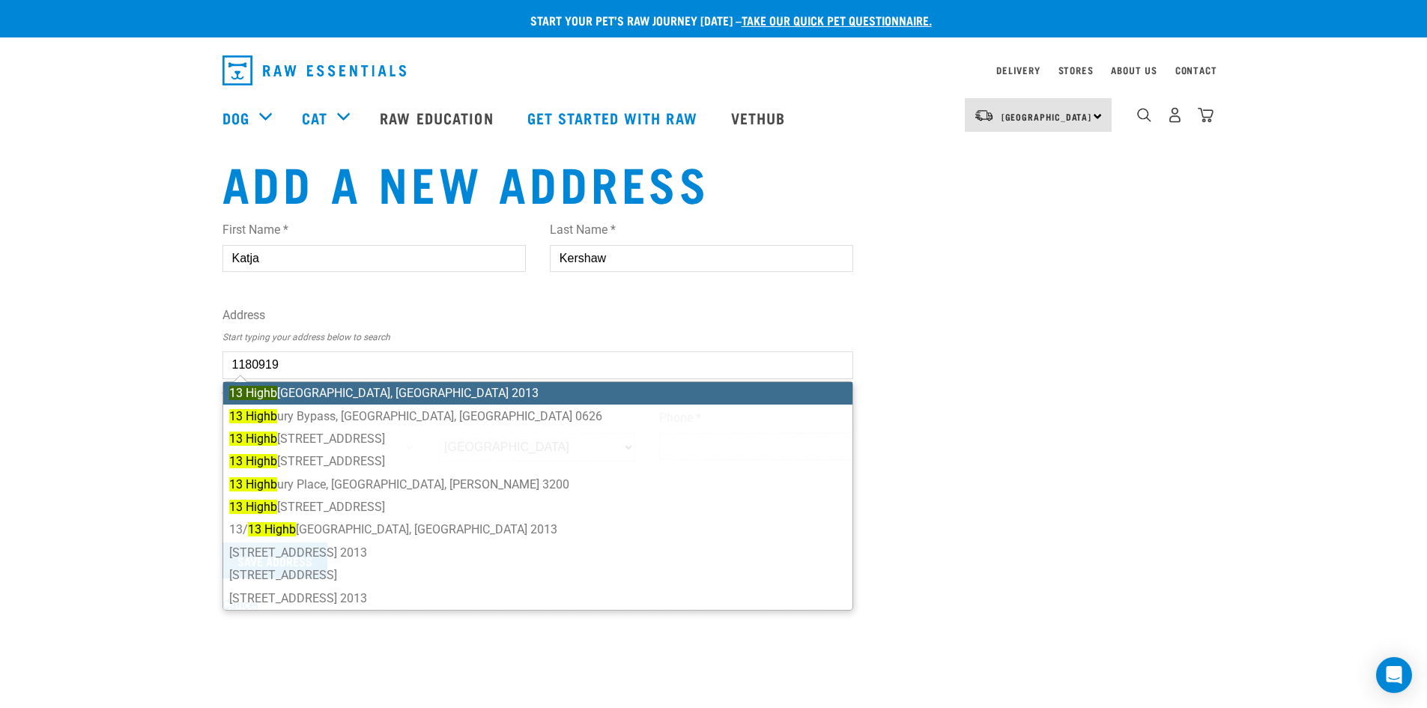
click at [393, 391] on ul "[STREET_ADDRESS] 2013 [STREET_ADDRESS] [STREET_ADDRESS][GEOGRAPHIC_DATA][STREET…" at bounding box center [539, 495] width 632 height 229
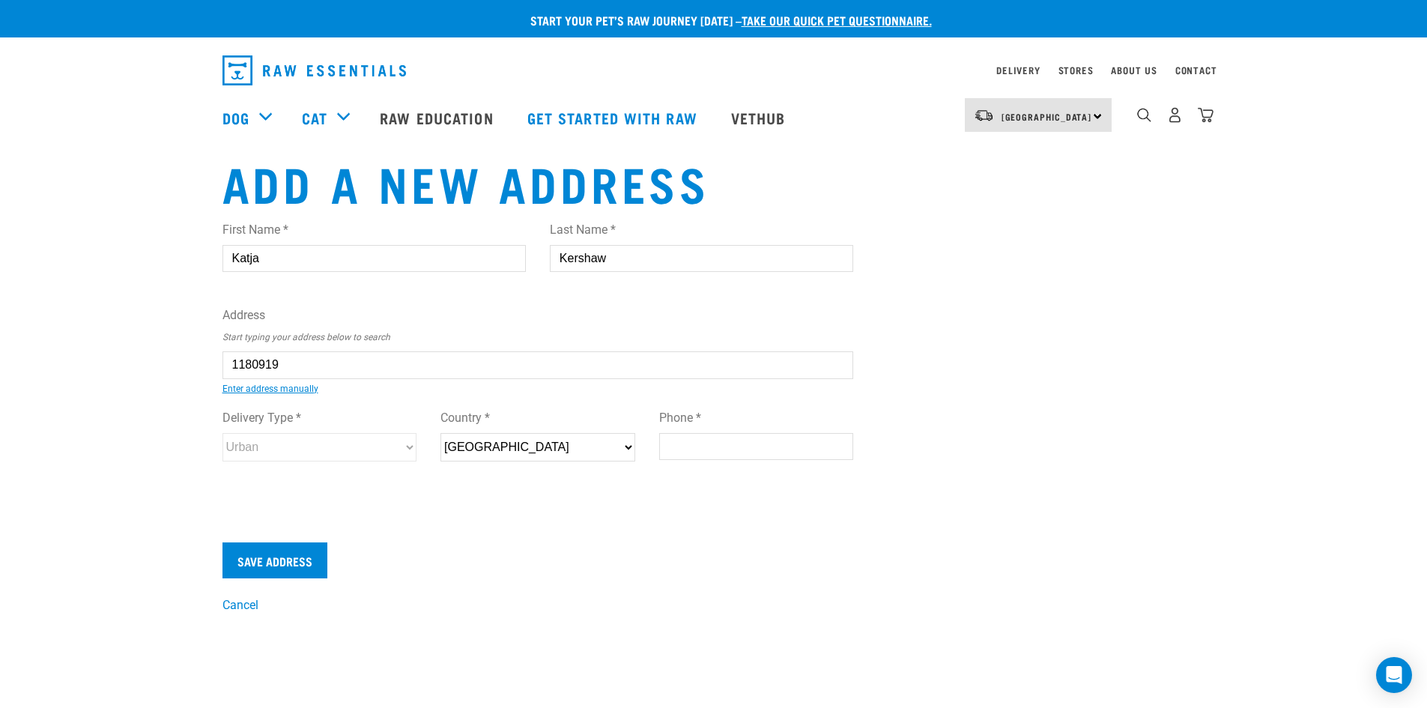
type input "[STREET_ADDRESS] 2013"
type input "[STREET_ADDRESS]"
type input "East Tāmaki"
type input "[GEOGRAPHIC_DATA]"
select select "AUK"
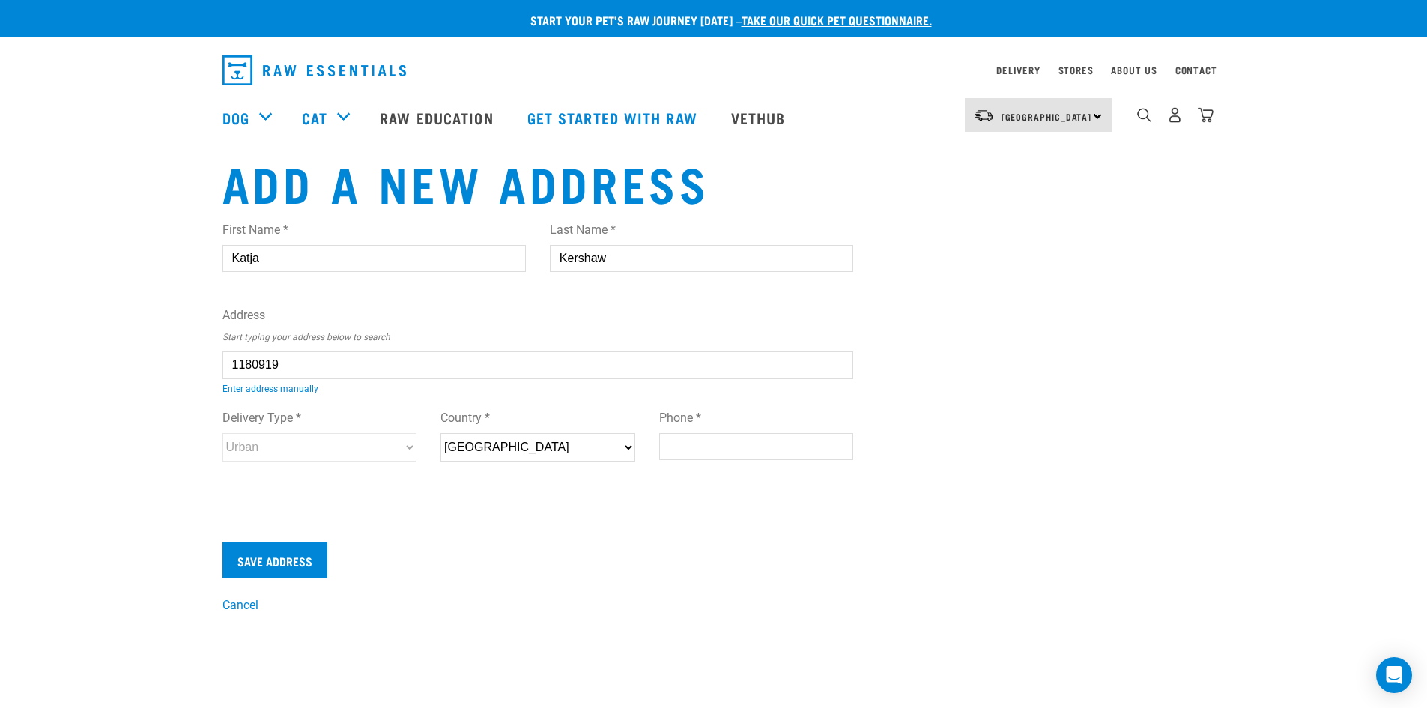
type input "2013"
select select "Urban"
type input "[STREET_ADDRESS] 2013"
click at [577, 454] on select "[GEOGRAPHIC_DATA]" at bounding box center [538, 447] width 195 height 28
click at [269, 391] on link "Enter address manually" at bounding box center [271, 389] width 96 height 10
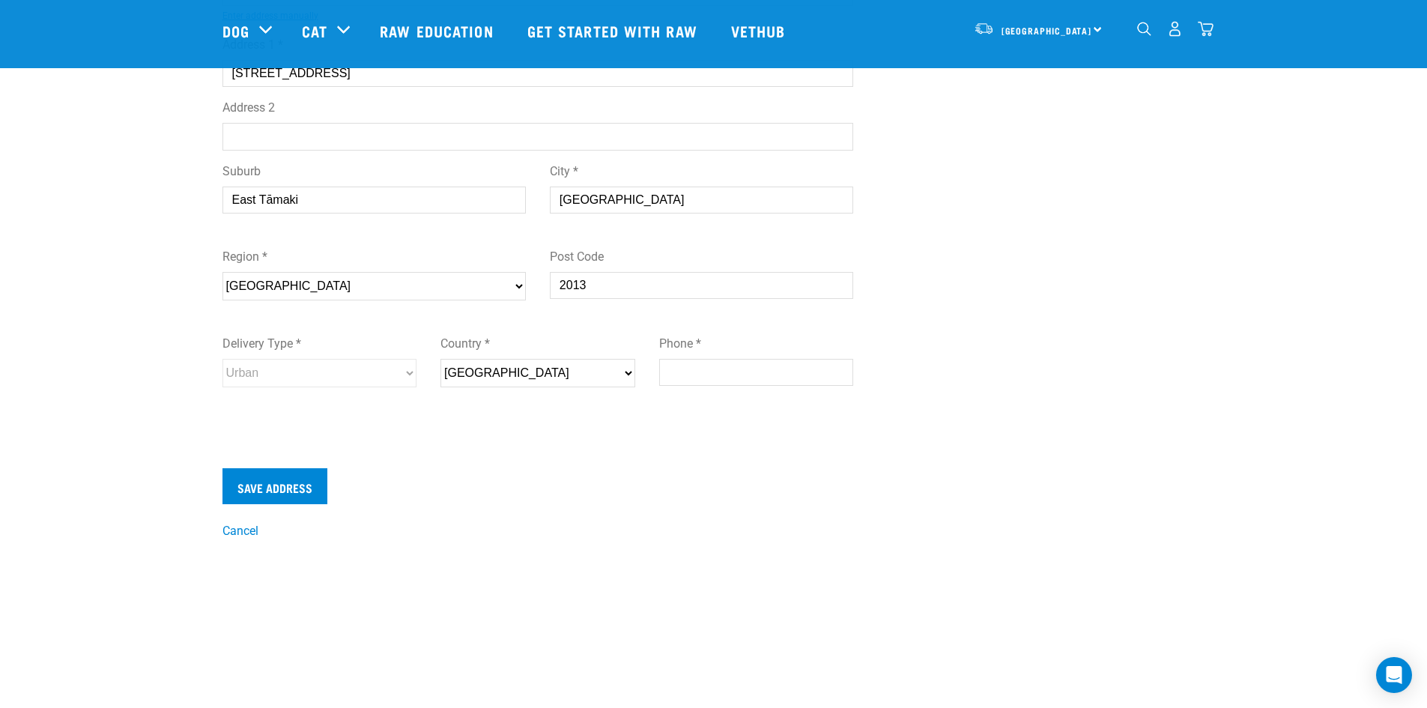
scroll to position [300, 0]
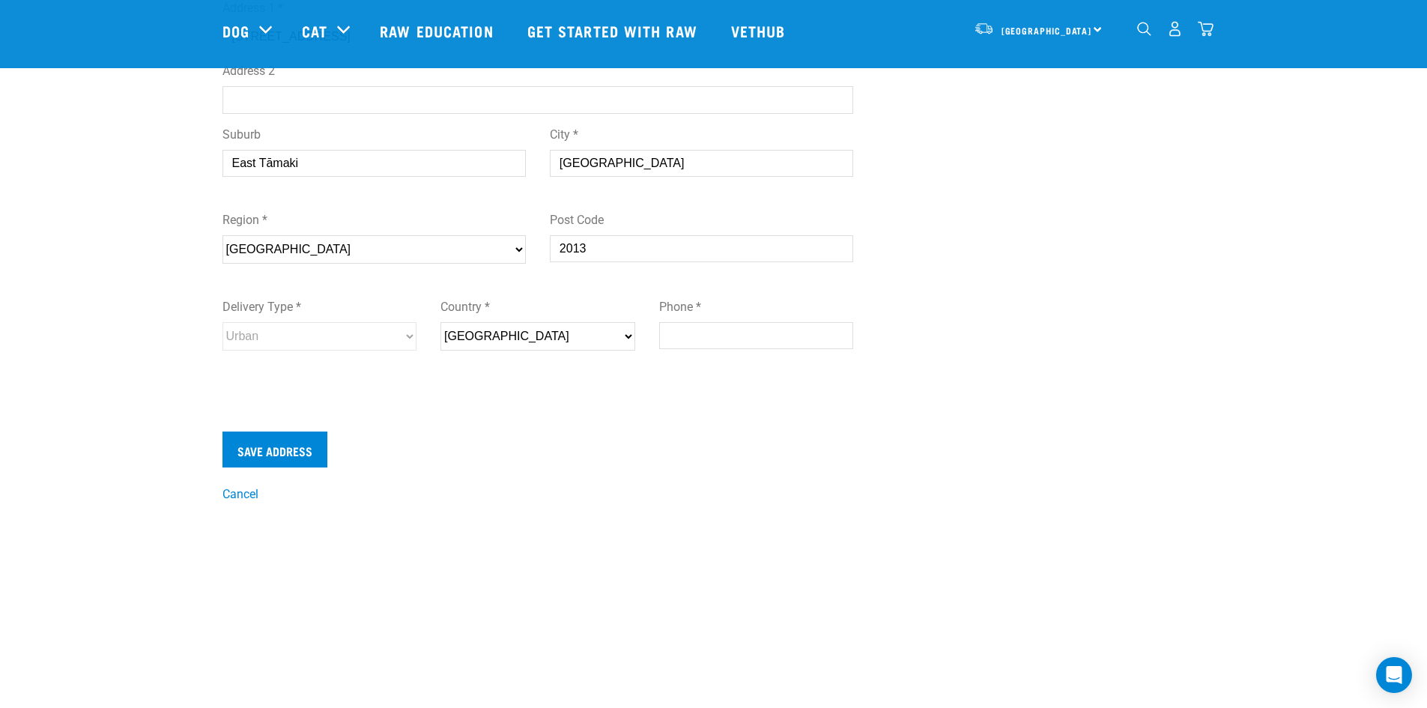
click at [741, 339] on input "Phone *" at bounding box center [756, 335] width 195 height 27
type input "0274504749"
click at [297, 452] on input "Save Address" at bounding box center [275, 450] width 105 height 36
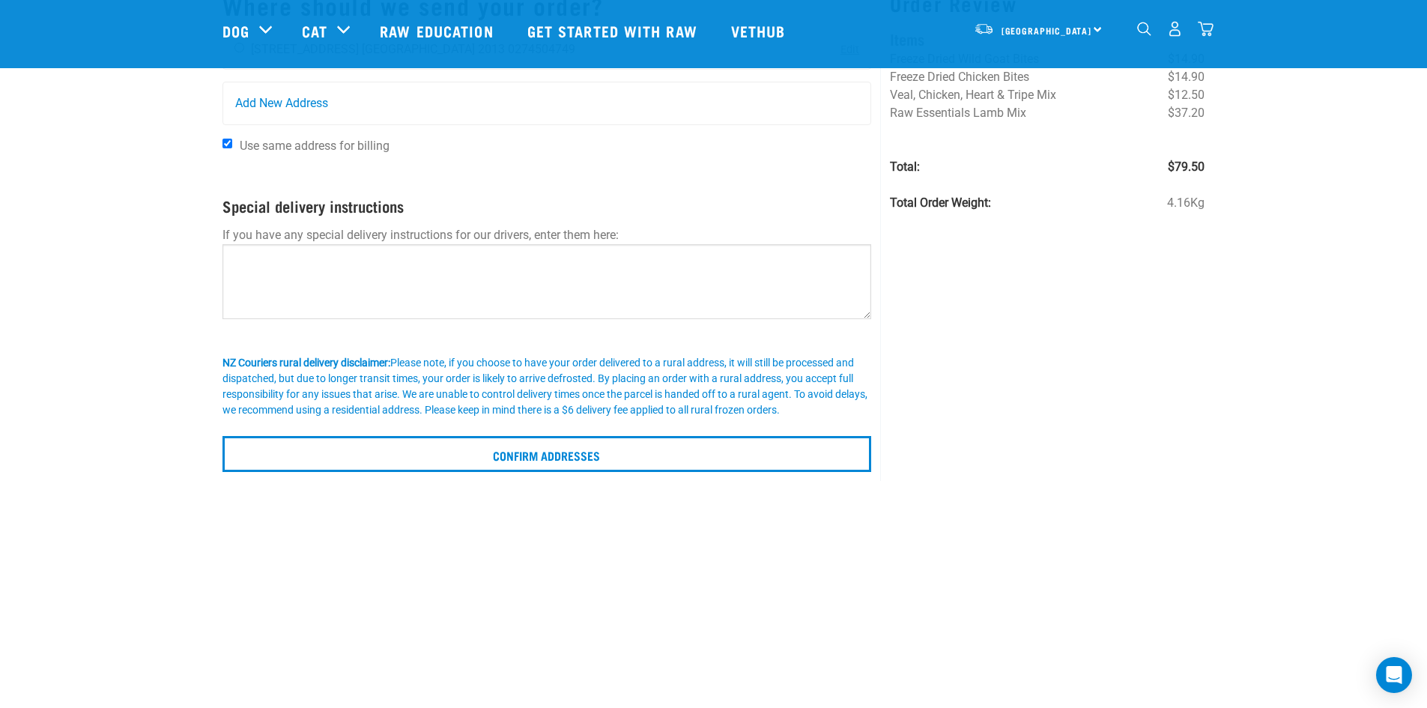
scroll to position [150, 0]
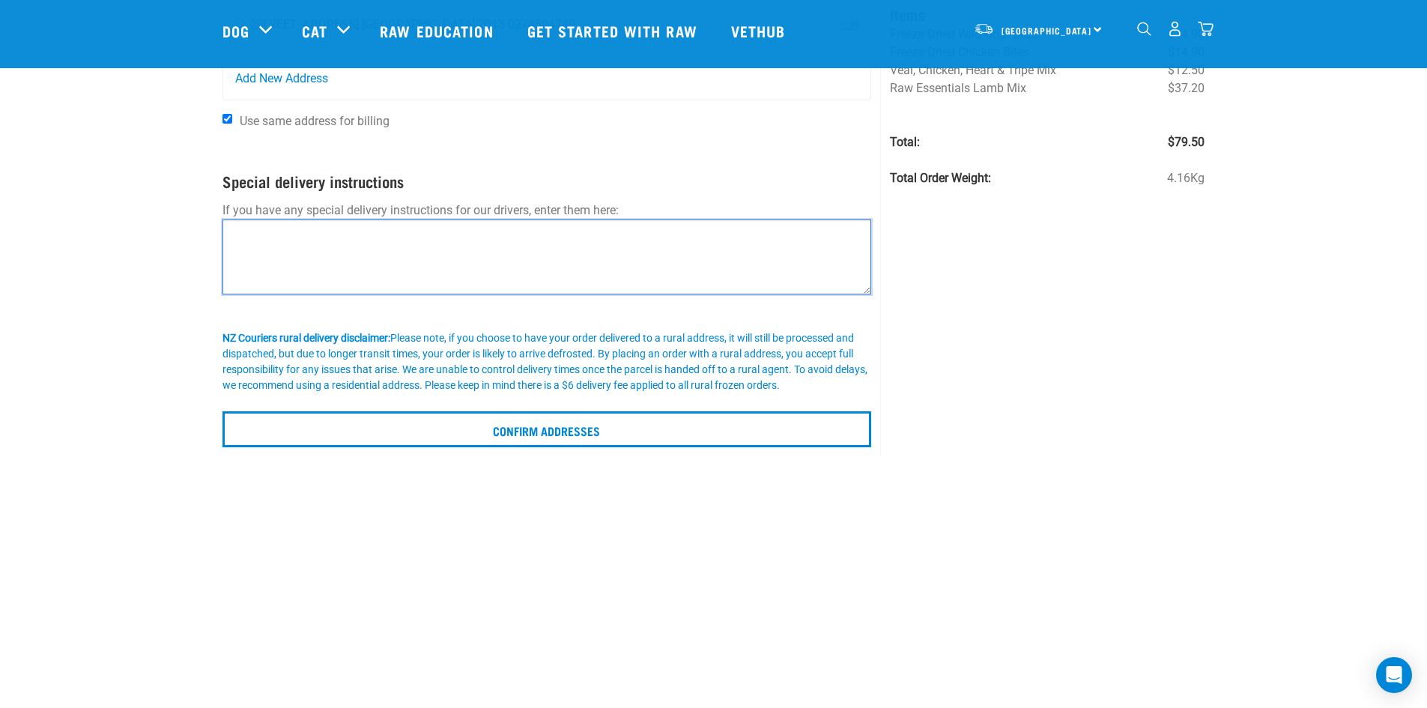
click at [280, 236] on textarea at bounding box center [548, 257] width 650 height 75
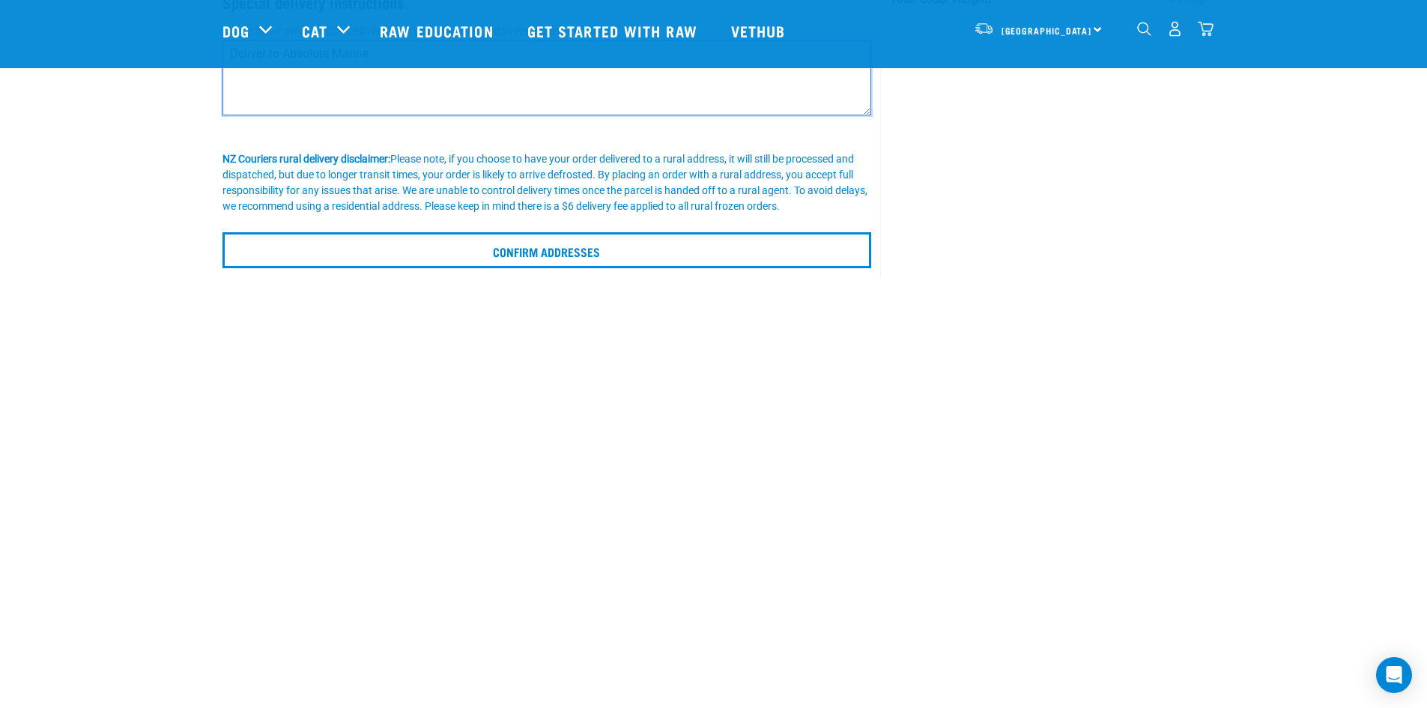
scroll to position [300, 0]
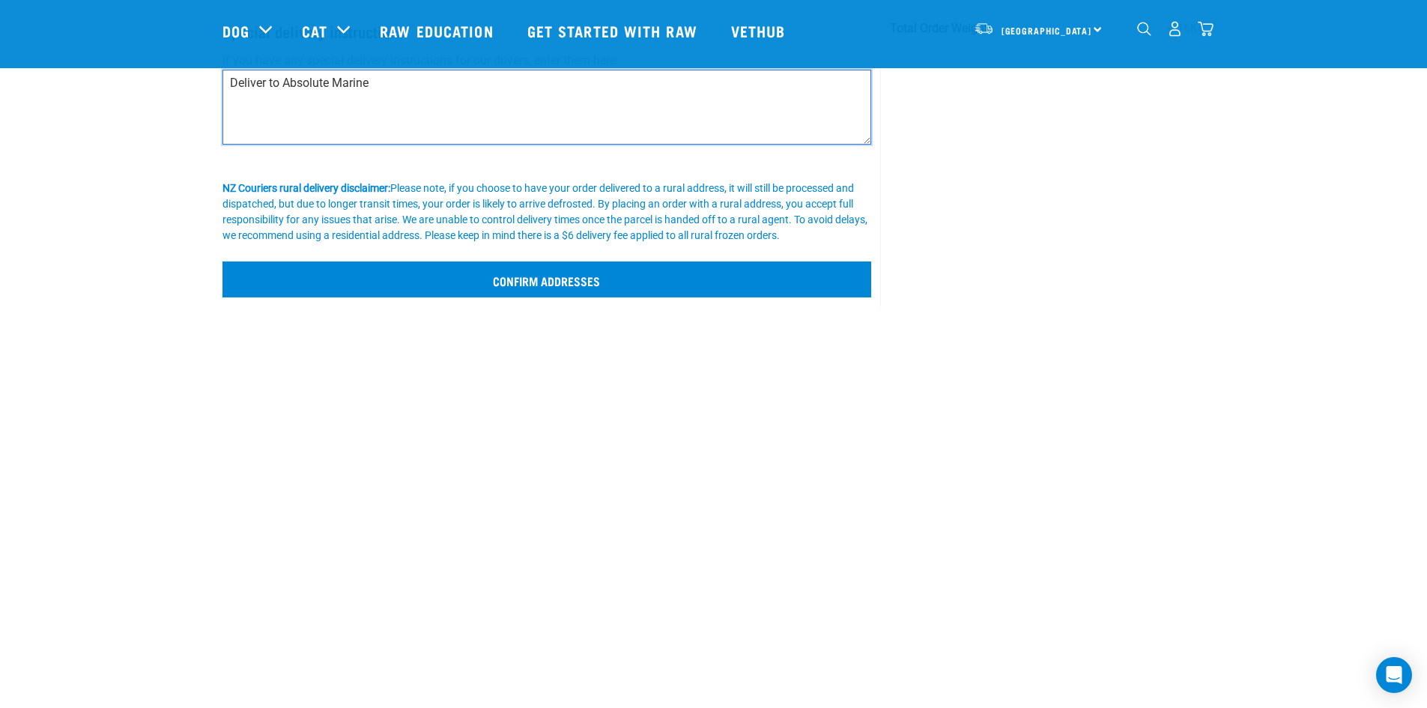
type textarea "Deliver to Absolute Marine"
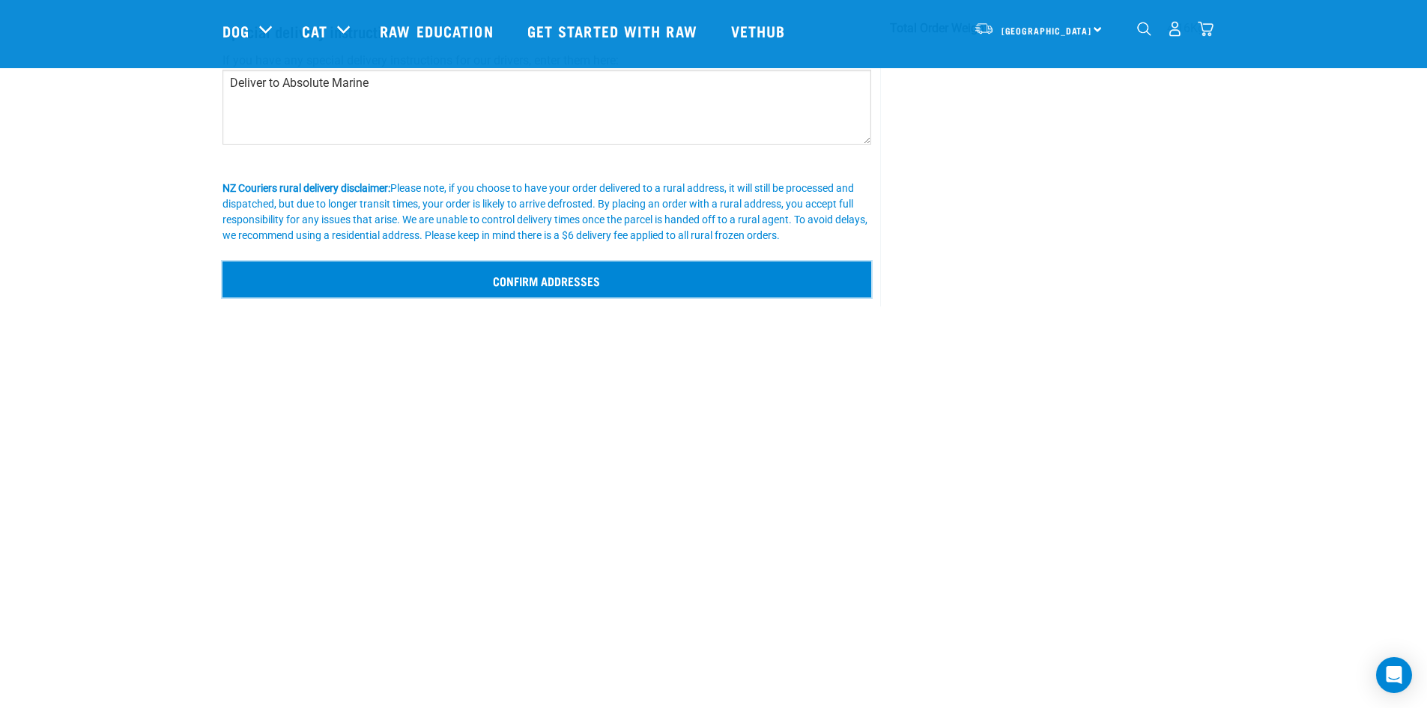
click at [561, 284] on input "Confirm addresses" at bounding box center [548, 279] width 650 height 36
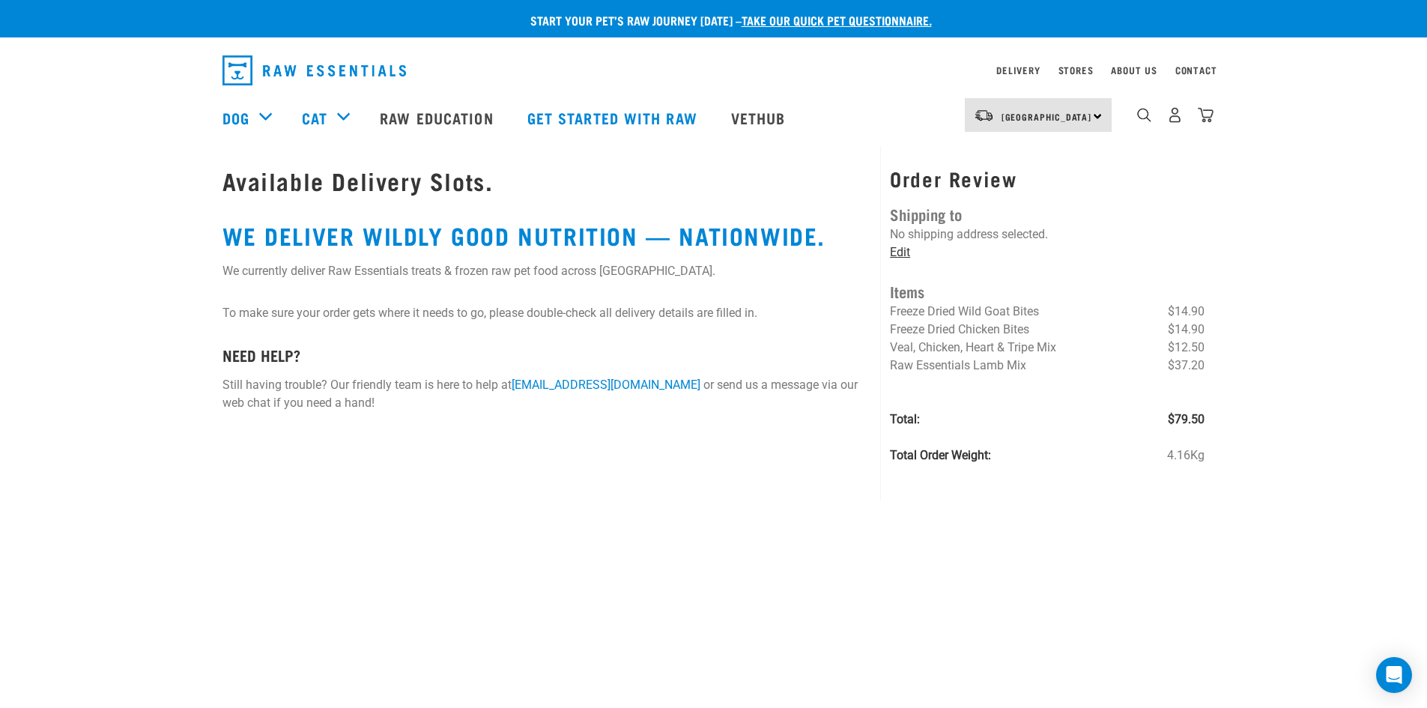
click at [899, 252] on link "Edit" at bounding box center [900, 252] width 20 height 14
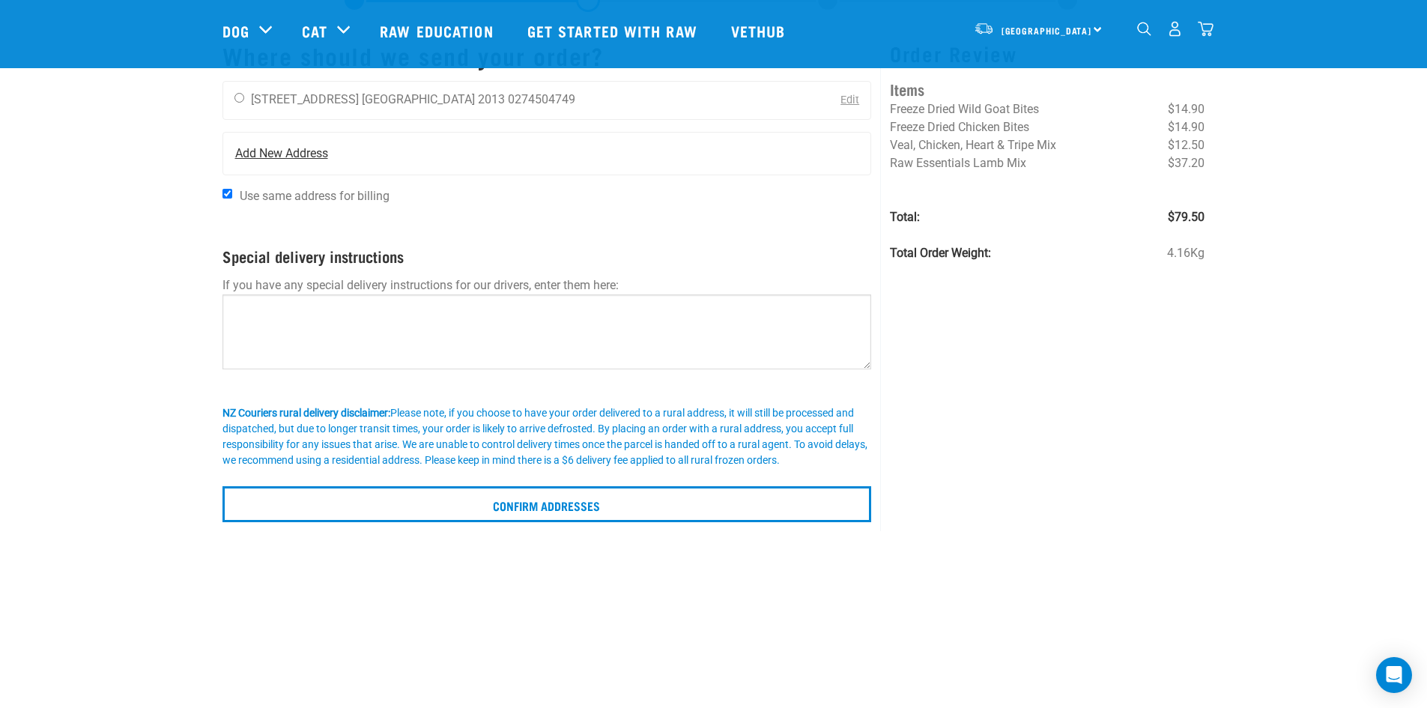
scroll to position [150, 0]
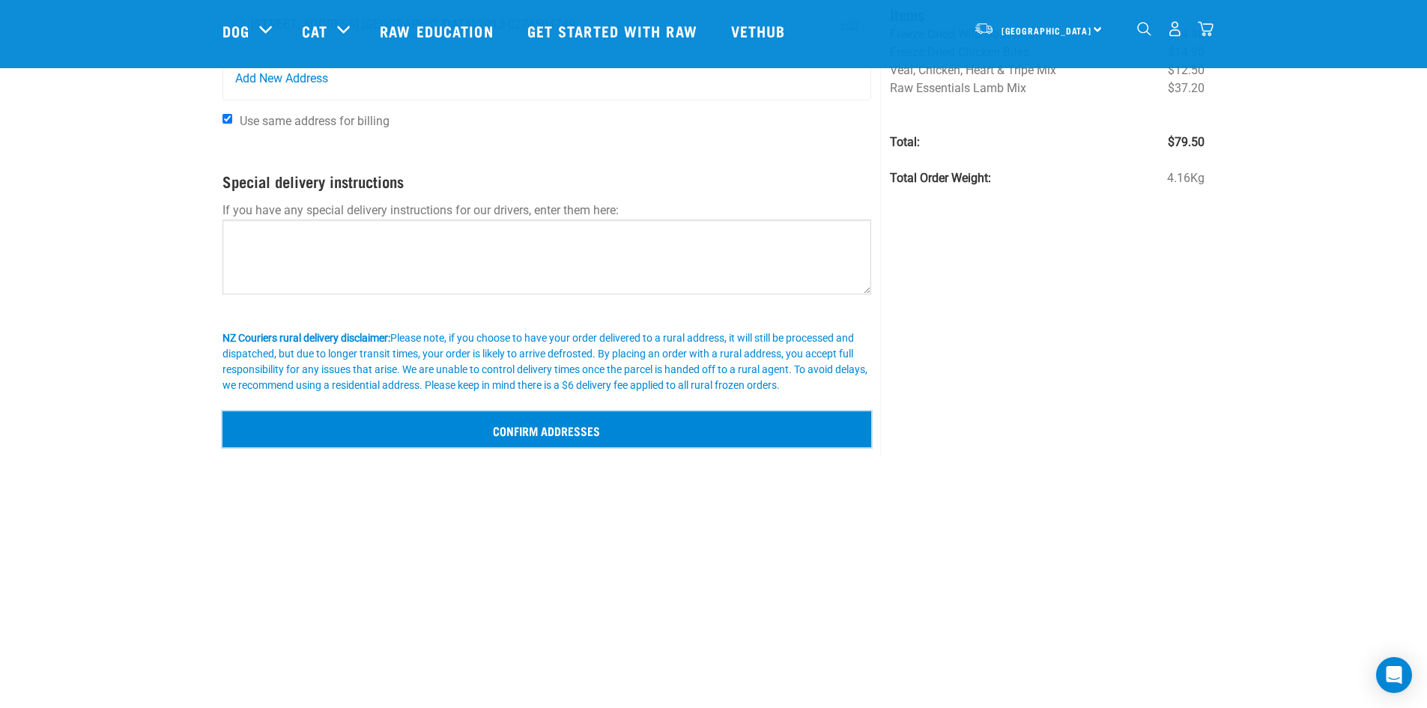
click at [498, 426] on input "Confirm addresses" at bounding box center [548, 429] width 650 height 36
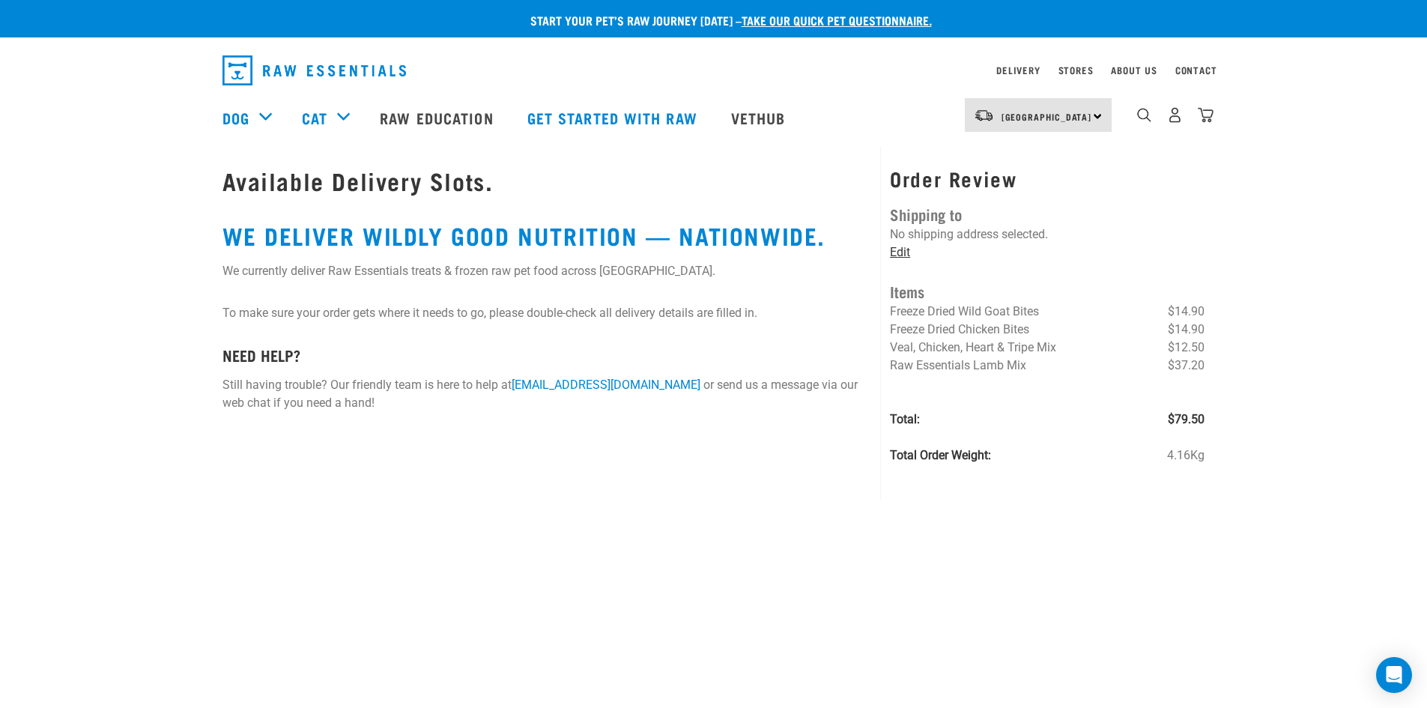
click at [901, 256] on link "Edit" at bounding box center [900, 252] width 20 height 14
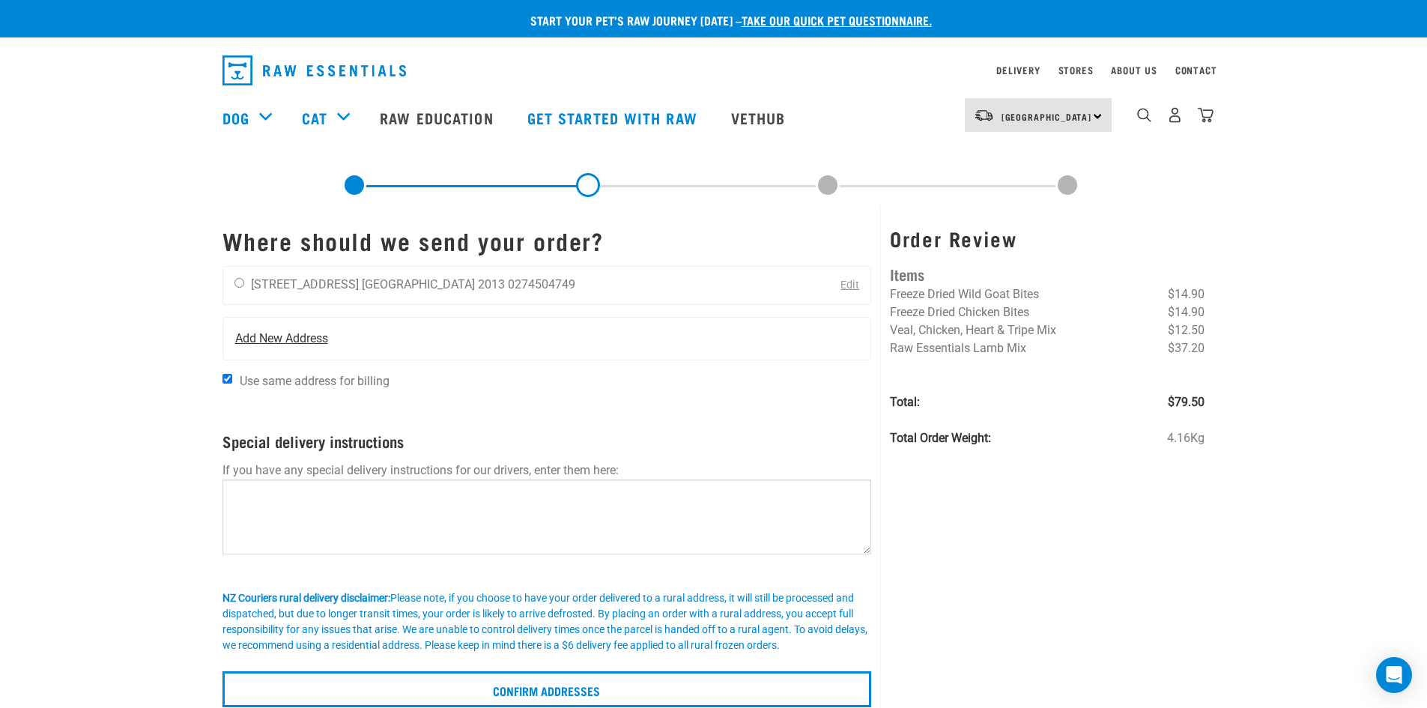
click at [277, 345] on span "Add New Address" at bounding box center [281, 339] width 93 height 18
click at [283, 336] on span "Add New Address" at bounding box center [281, 339] width 93 height 18
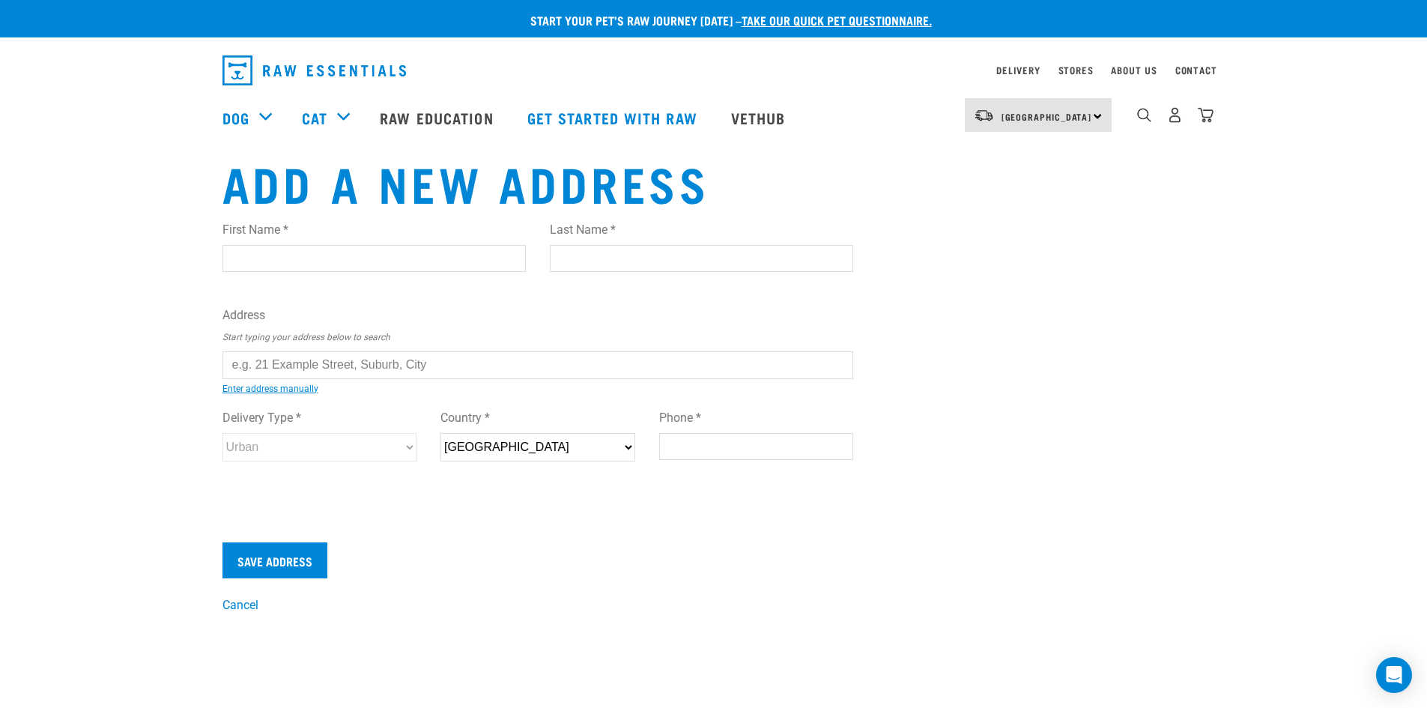
click at [302, 262] on input "First Name *" at bounding box center [374, 258] width 303 height 27
type input "Katja"
click at [617, 252] on input "Last Name *" at bounding box center [701, 258] width 303 height 27
type input "Kershaw"
click at [353, 354] on input "text" at bounding box center [539, 364] width 632 height 27
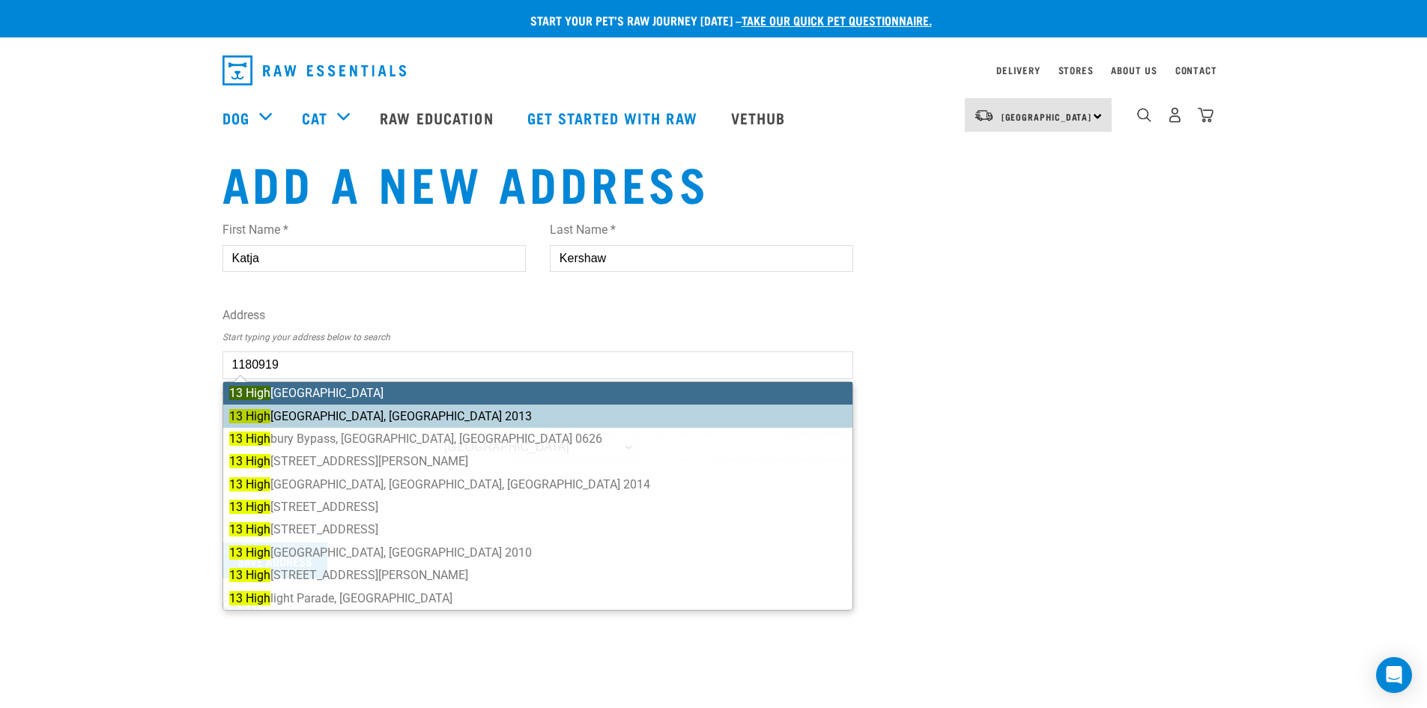
click at [379, 409] on li "13 High brook Drive, East Tāmaki, Auckland 2013" at bounding box center [538, 416] width 630 height 22
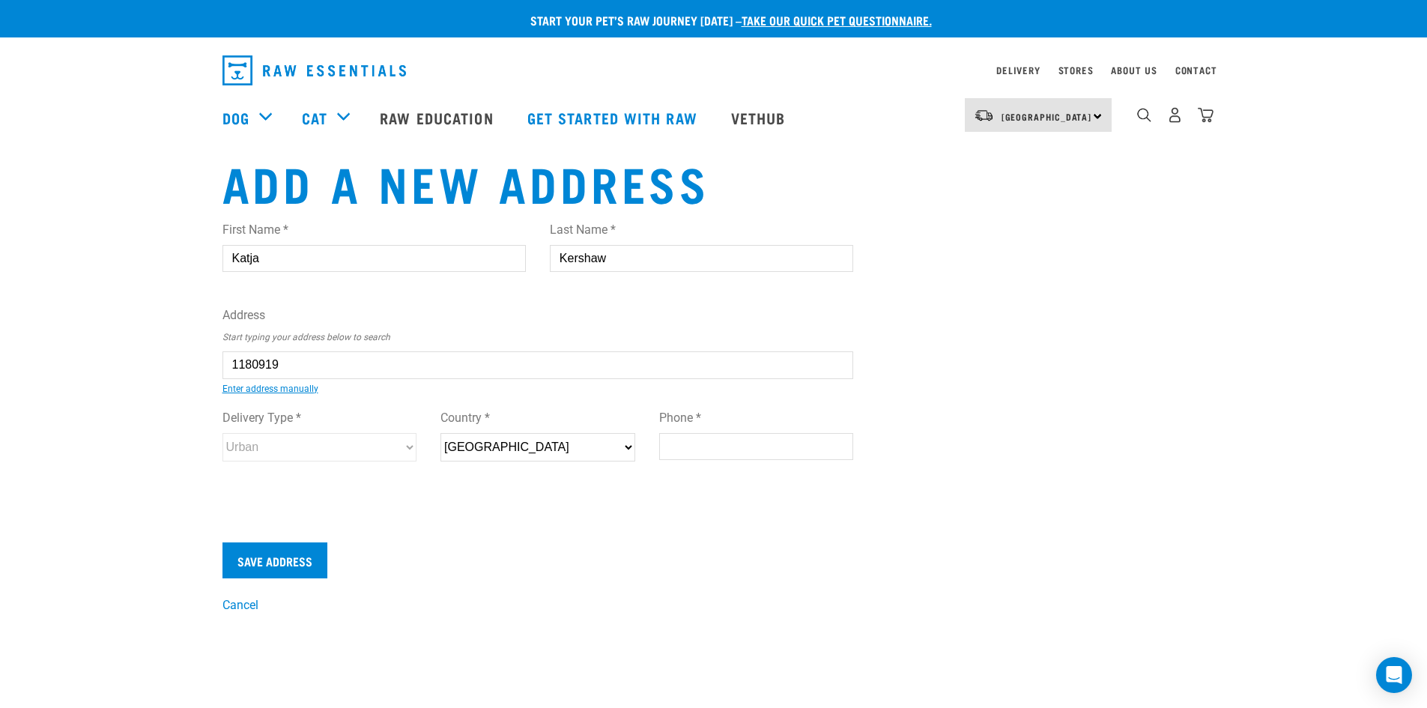
type input "13 Highbrook Drive, East Tāmaki, Auckland 2013"
type input "13 Highbrook Drive"
type input "East Tāmaki"
type input "Auckland"
select select "AUK"
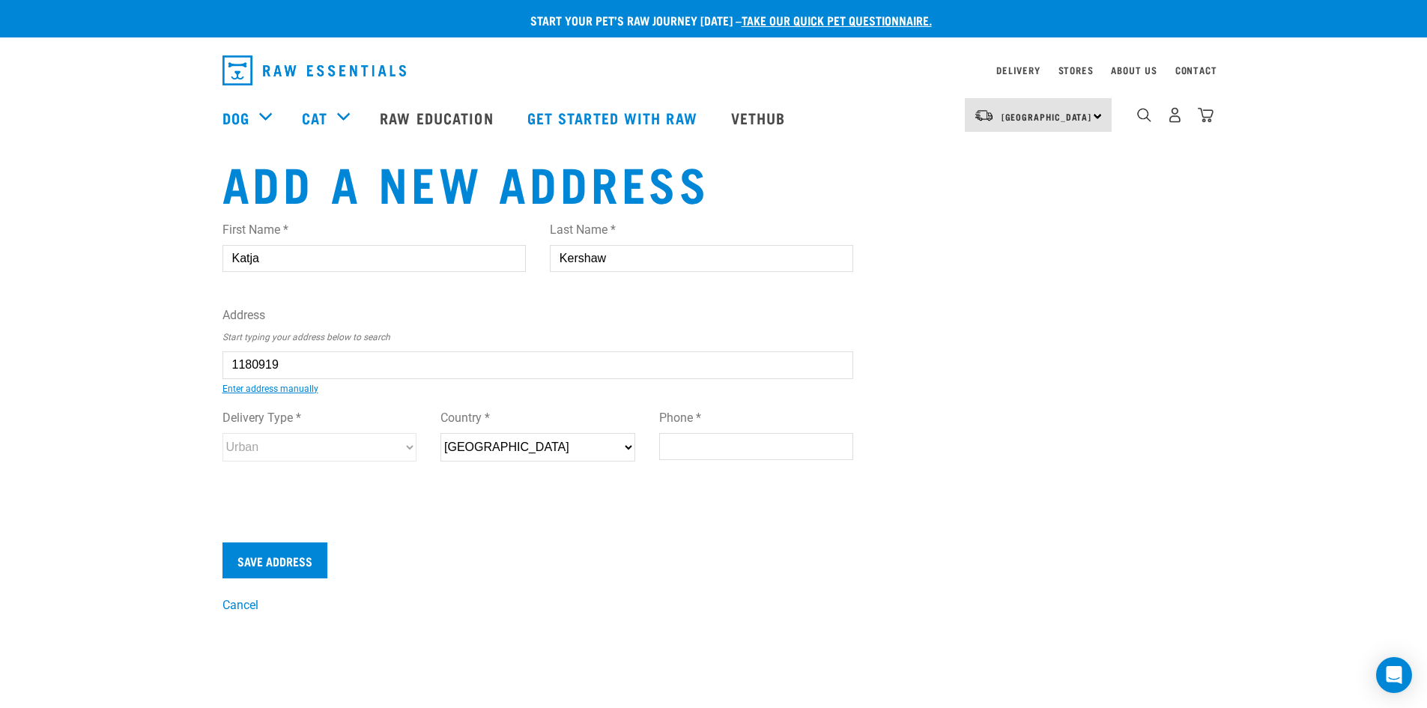
type input "2013"
select select "Urban"
type input "13 Highbrook Drive, East Tāmaki, Auckland 2013"
click at [689, 448] on input "Phone *" at bounding box center [756, 446] width 195 height 27
type input "0274504749"
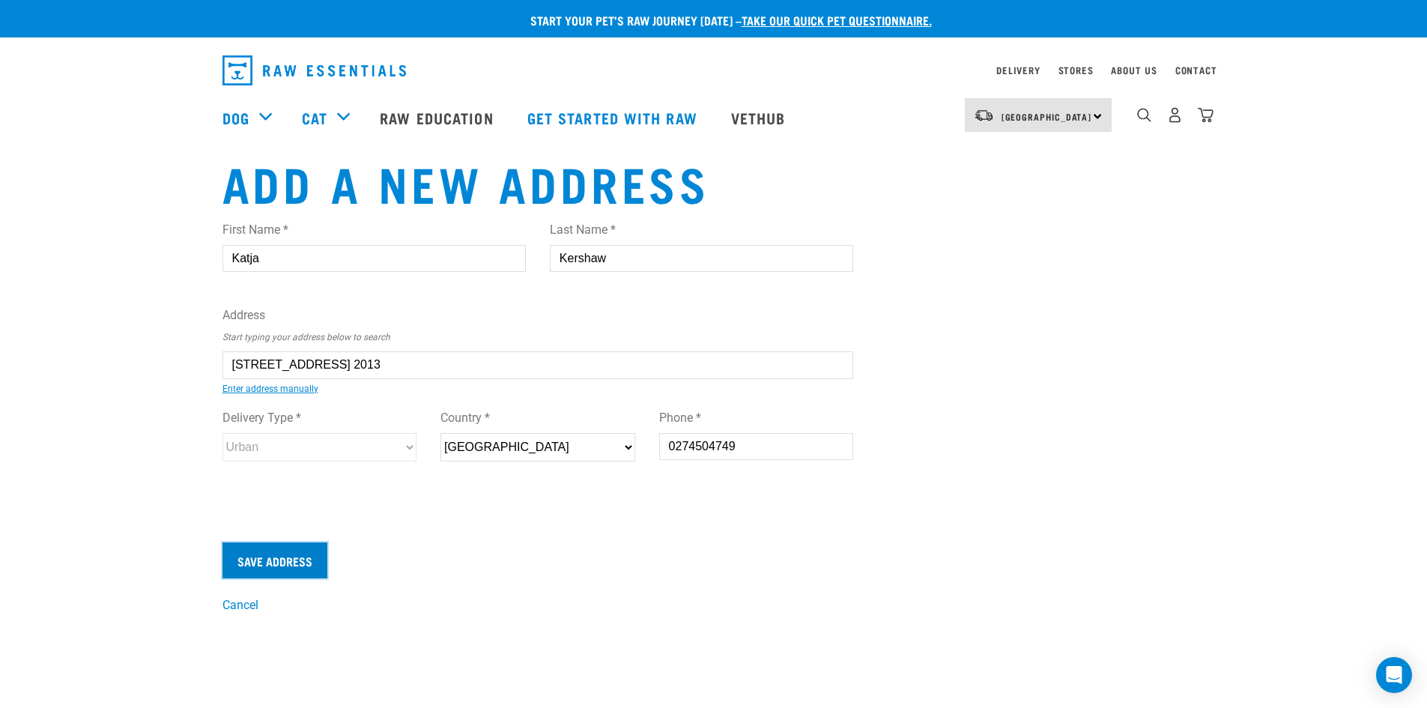
click at [286, 563] on input "Save Address" at bounding box center [275, 560] width 105 height 36
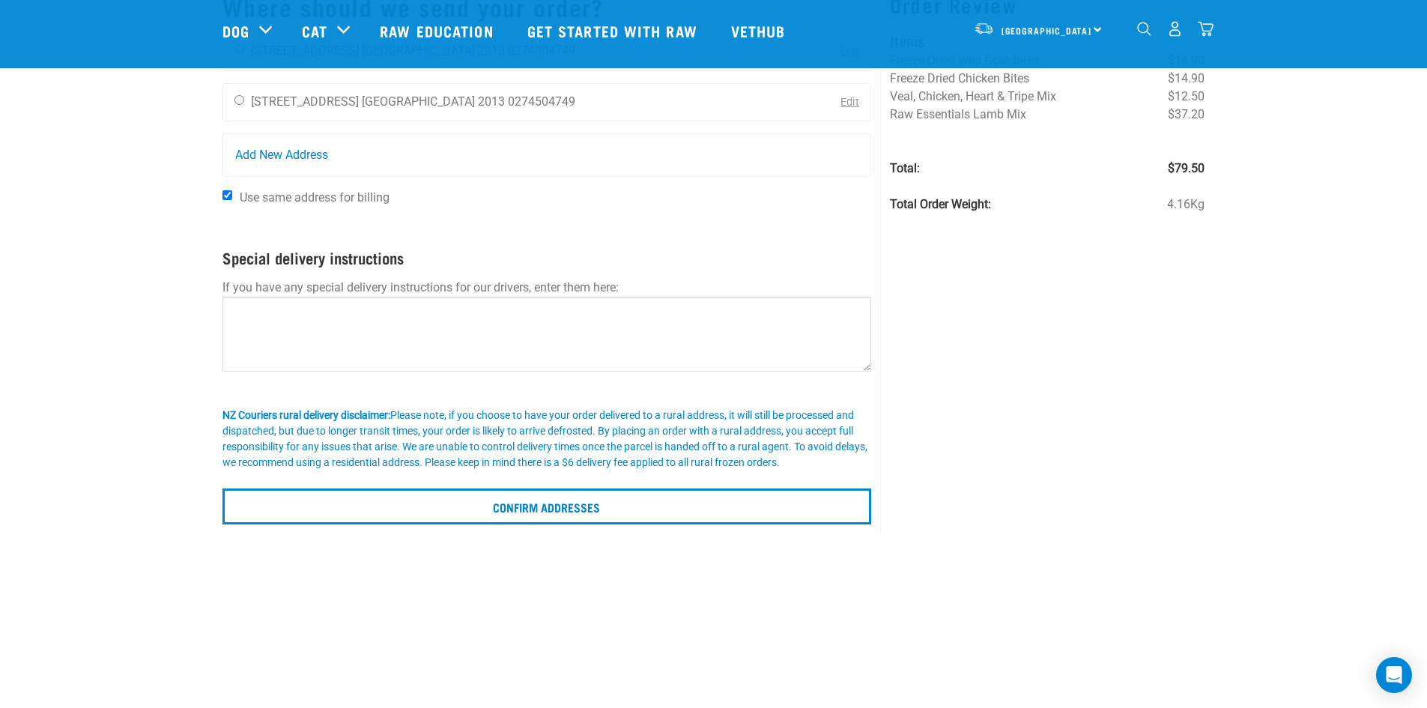
scroll to position [150, 0]
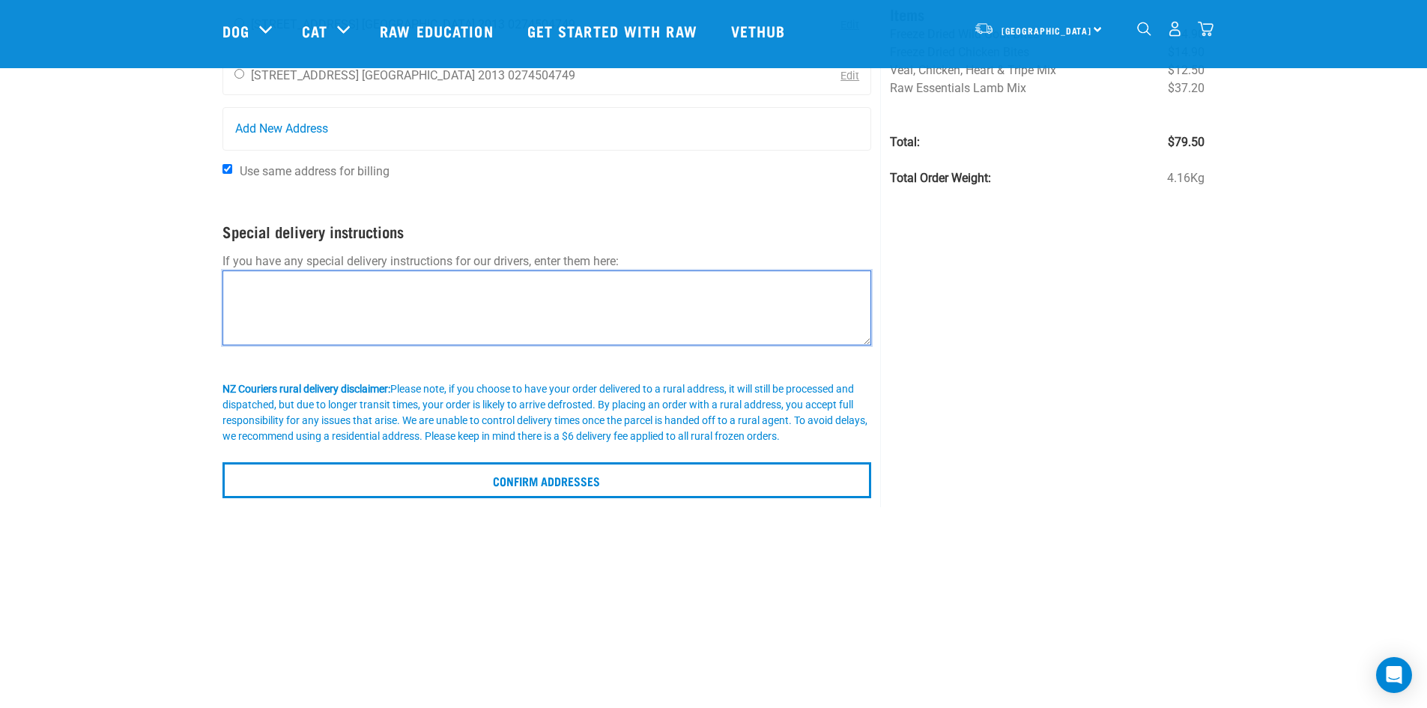
click at [292, 280] on textarea at bounding box center [548, 307] width 650 height 75
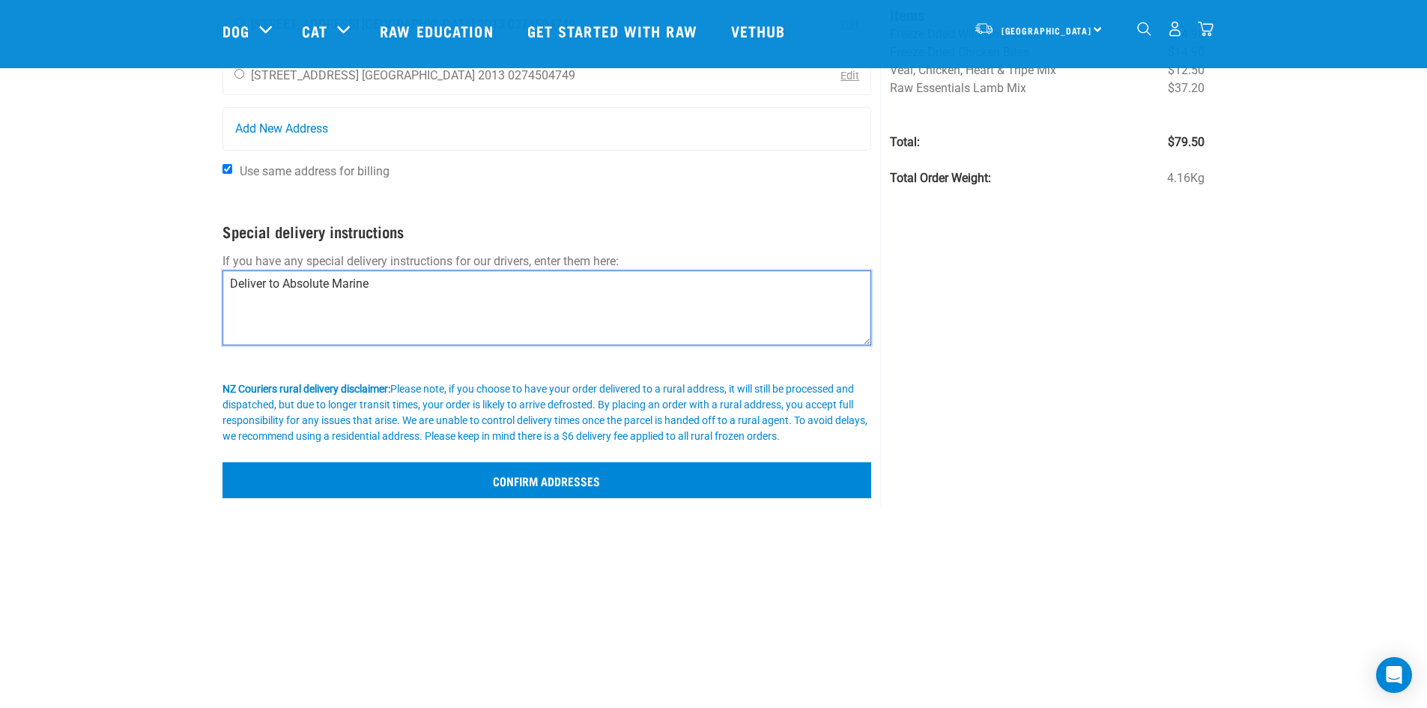
type textarea "Deliver to Absolute Marine"
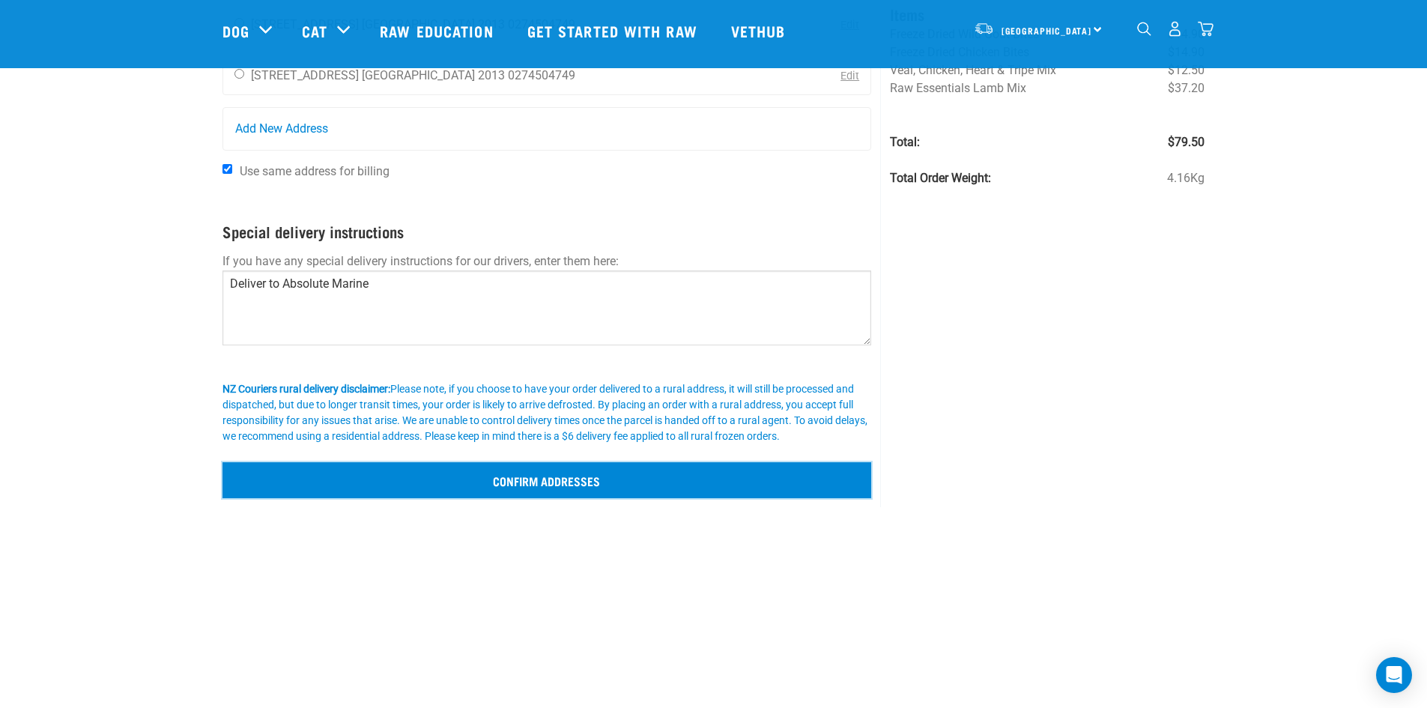
click at [596, 482] on input "Confirm addresses" at bounding box center [548, 480] width 650 height 36
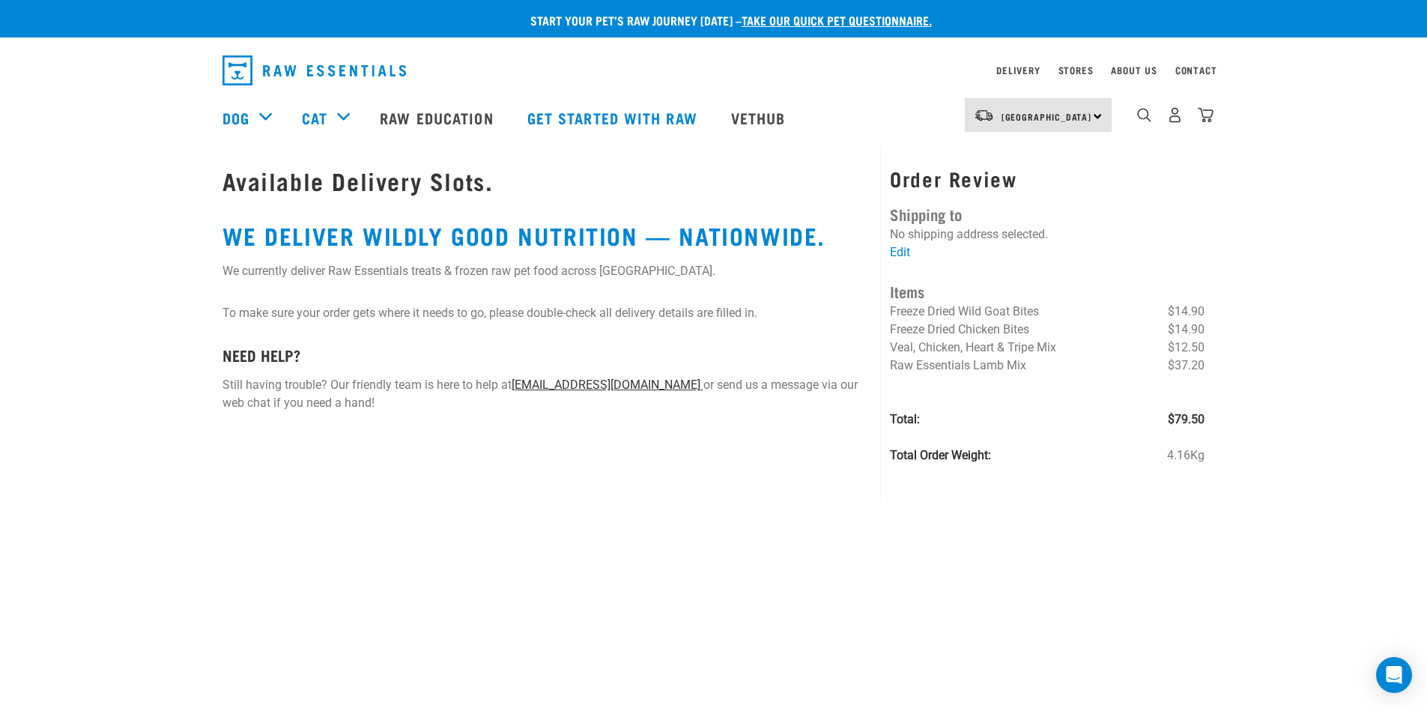
click at [610, 385] on link "[EMAIL_ADDRESS][DOMAIN_NAME]" at bounding box center [608, 385] width 192 height 14
drag, startPoint x: 511, startPoint y: 385, endPoint x: 665, endPoint y: 393, distance: 153.8
click at [665, 393] on p "Still having trouble? Our friendly team is here to help at online@rawessentials…" at bounding box center [548, 394] width 650 height 36
copy p "[EMAIL_ADDRESS][DOMAIN_NAME]"
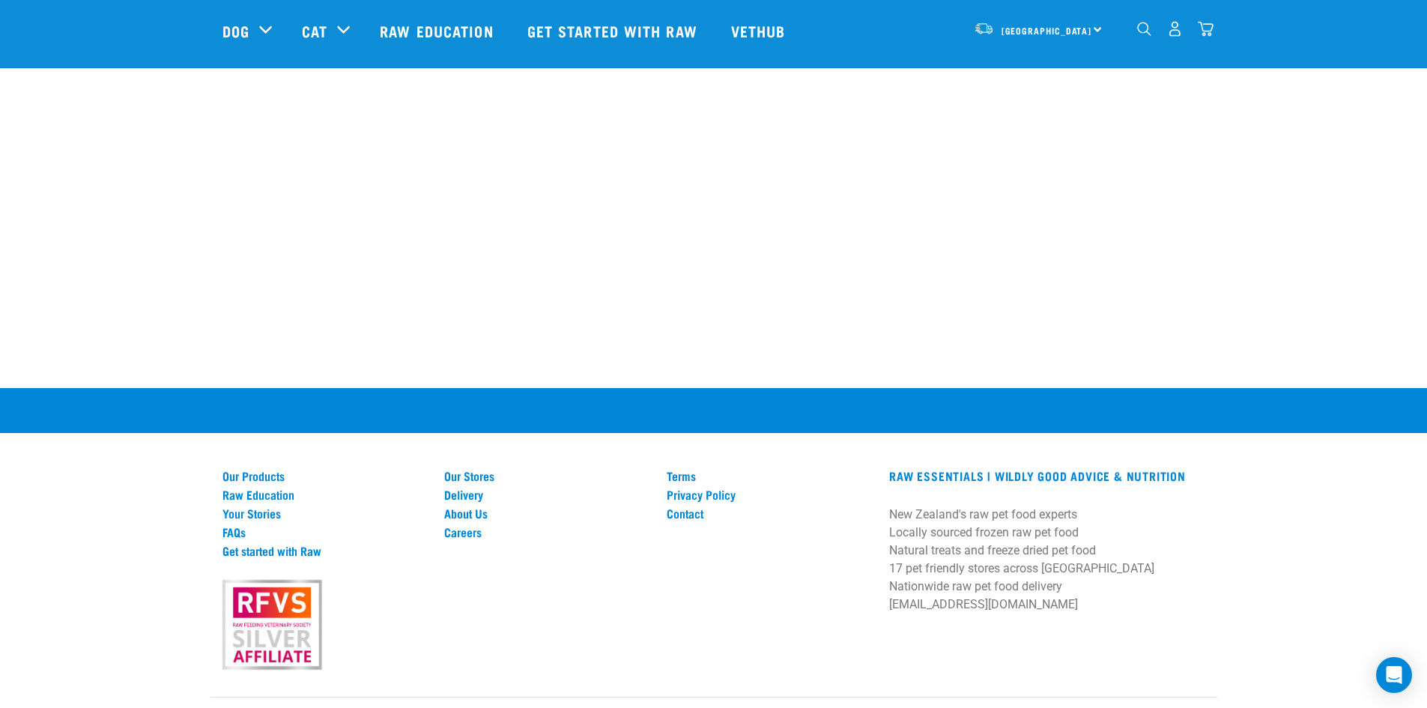
scroll to position [576, 0]
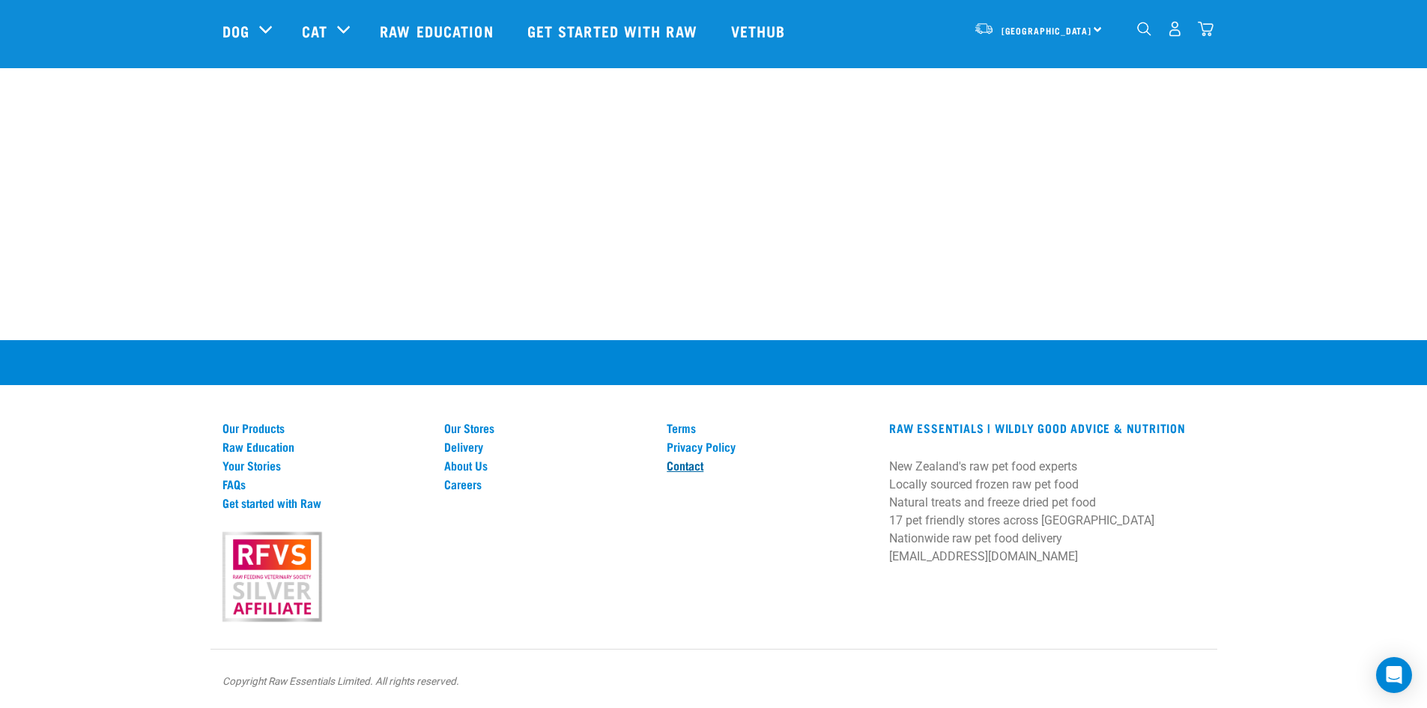
click at [681, 462] on link "Contact" at bounding box center [769, 465] width 205 height 13
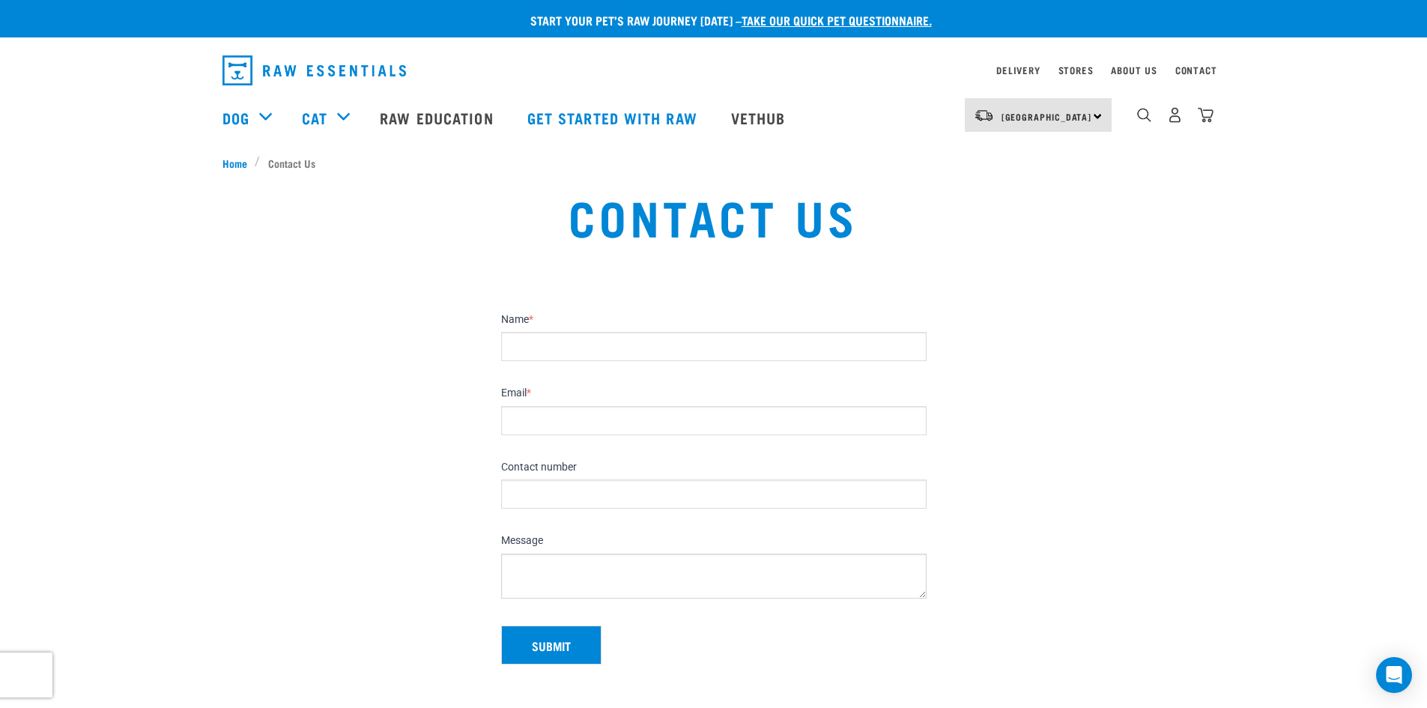
click at [602, 343] on input "Name *" at bounding box center [714, 346] width 426 height 29
type input "Katja"
type input "K"
click at [599, 344] on input "Katja" at bounding box center [714, 346] width 426 height 29
type input "Katja Kershaw"
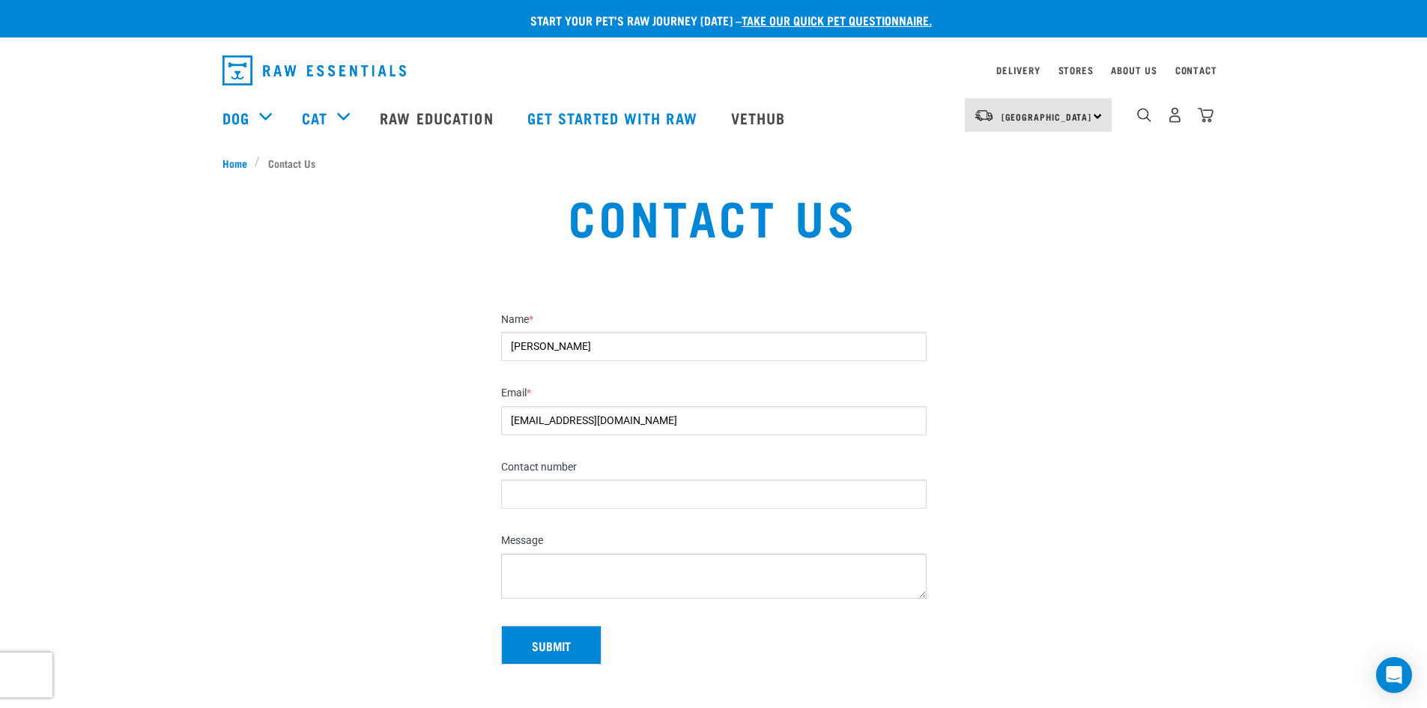
type input "katjamariakershaw@gmail.com"
type input "0274504749"
type textarea "Your on line ordering doesn't work. Delivery address not updating and keeps loo…"
click at [558, 645] on button "Submit" at bounding box center [551, 645] width 100 height 39
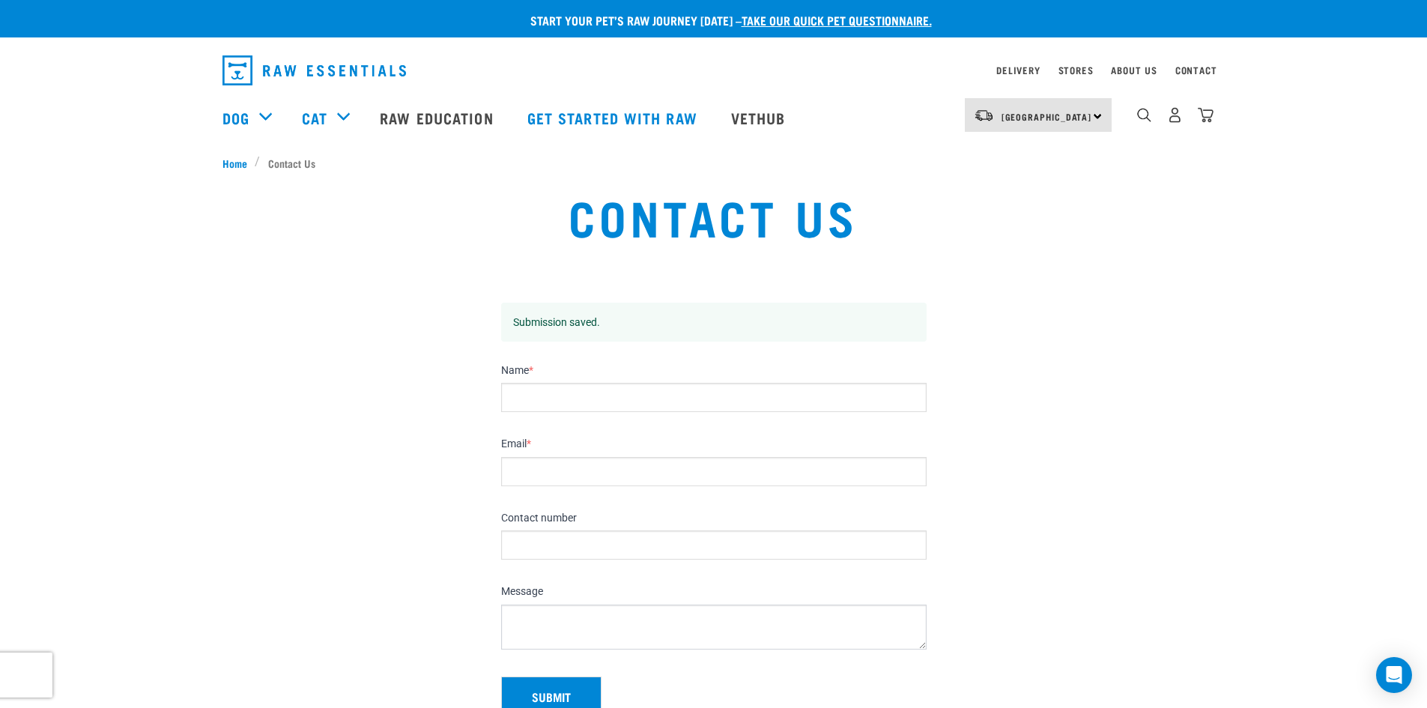
click at [324, 64] on img "dropdown navigation" at bounding box center [315, 70] width 184 height 30
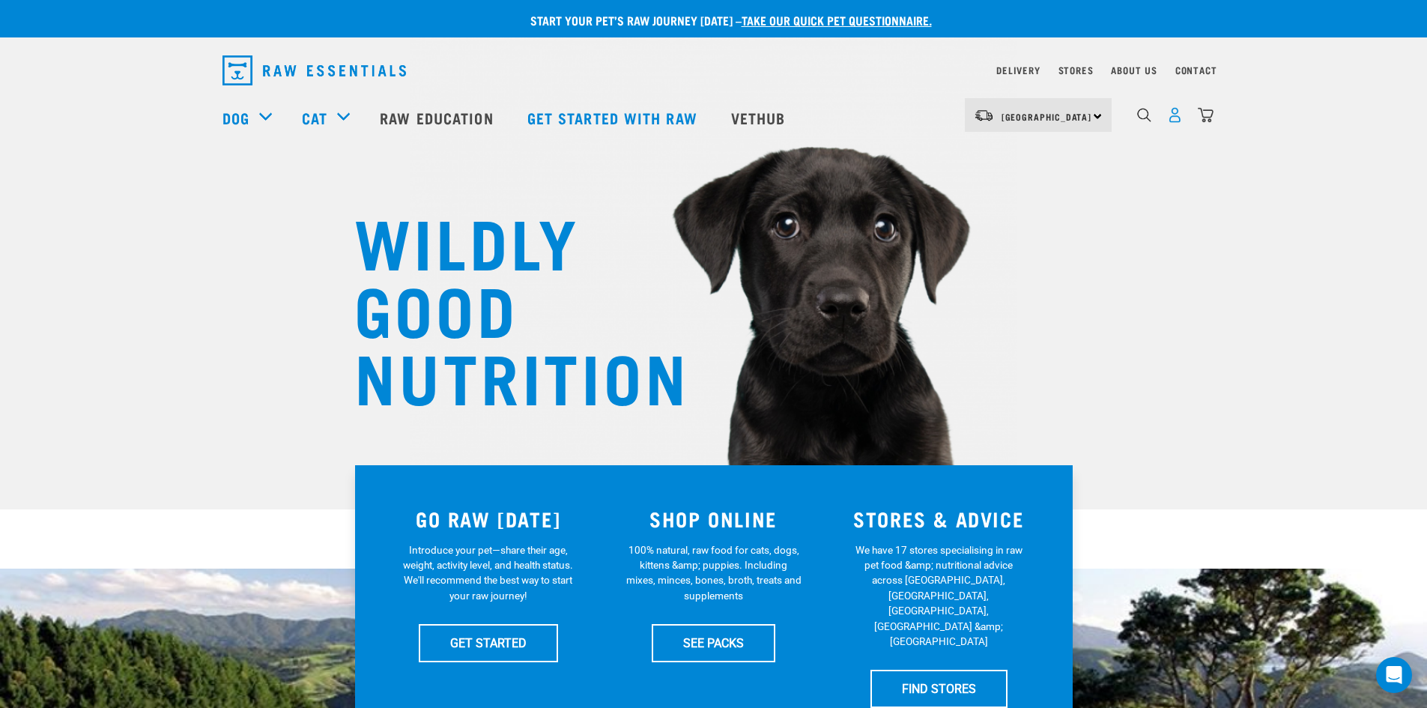
click at [1175, 117] on img "dropdown navigation" at bounding box center [1175, 115] width 16 height 16
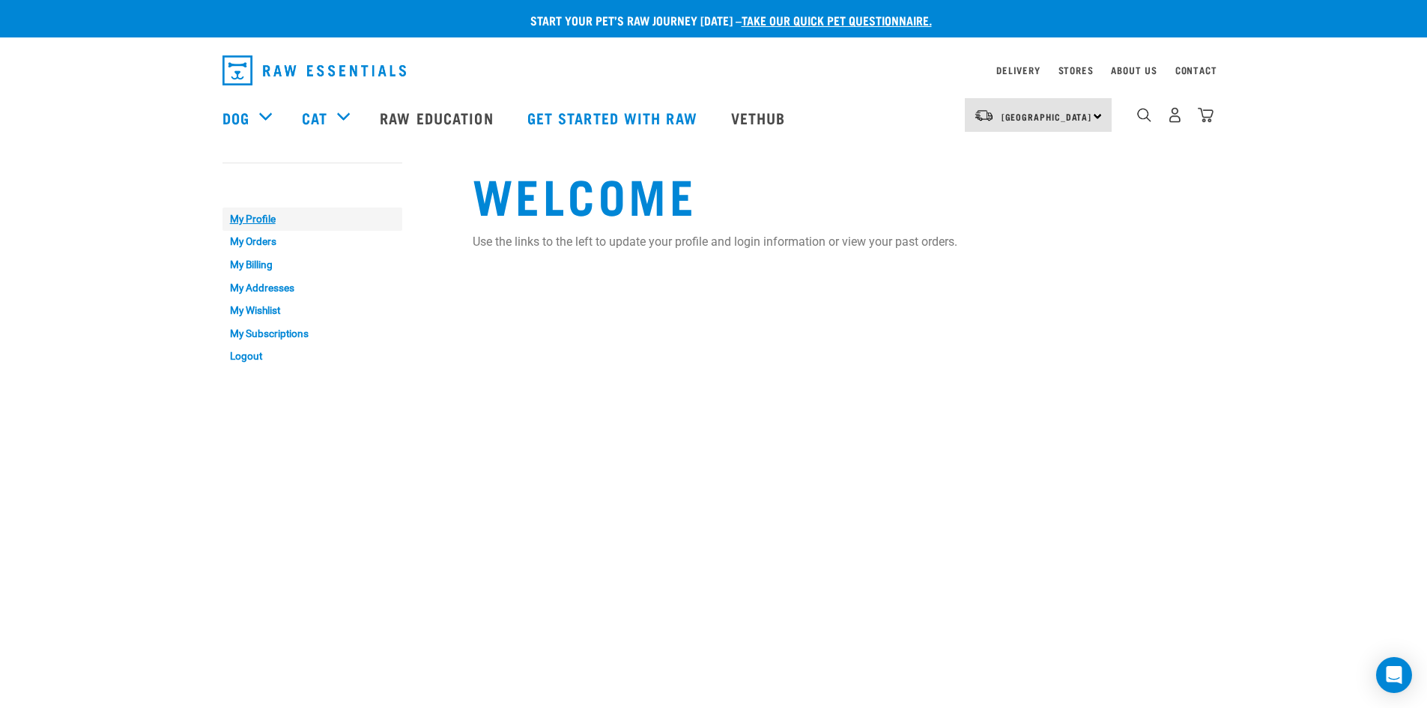
click at [264, 214] on link "My Profile" at bounding box center [313, 219] width 180 height 23
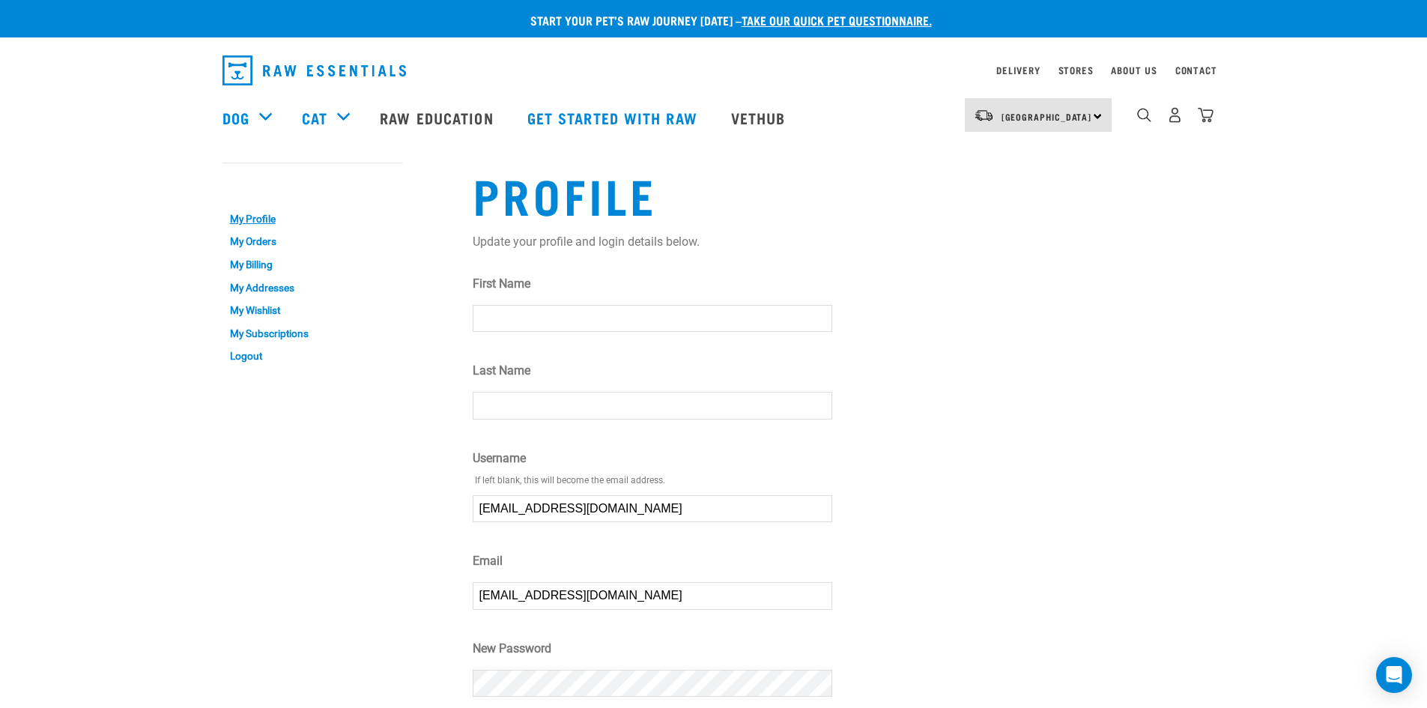
click at [515, 317] on input "First Name" at bounding box center [653, 318] width 360 height 27
type input "Katja"
click at [528, 399] on input "Last Name" at bounding box center [653, 405] width 360 height 27
type input "Kershaw"
click at [1174, 120] on img "dropdown navigation" at bounding box center [1175, 115] width 16 height 16
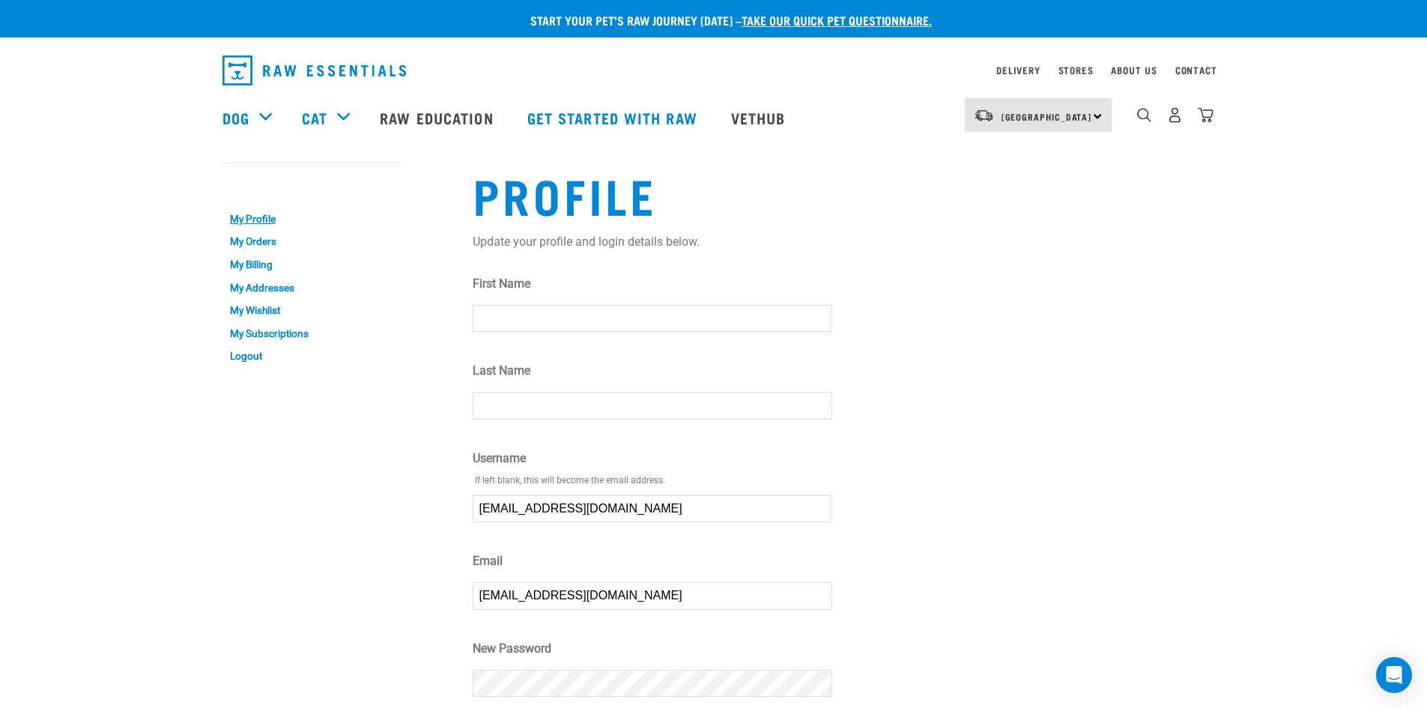
click at [517, 307] on input "First Name" at bounding box center [653, 318] width 360 height 27
type input "Katja"
click at [545, 393] on input "Last Name" at bounding box center [653, 405] width 360 height 27
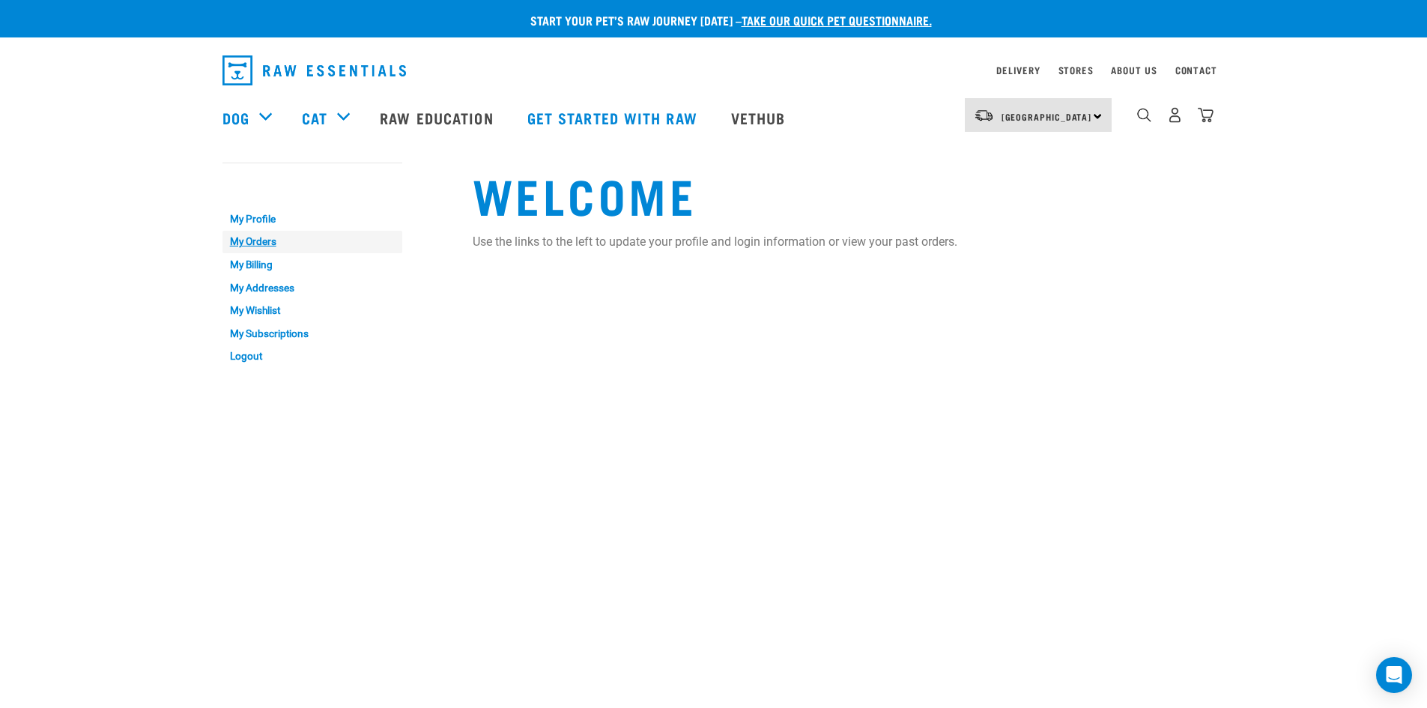
click at [257, 241] on link "My Orders" at bounding box center [313, 242] width 180 height 23
